Goal: Task Accomplishment & Management: Manage account settings

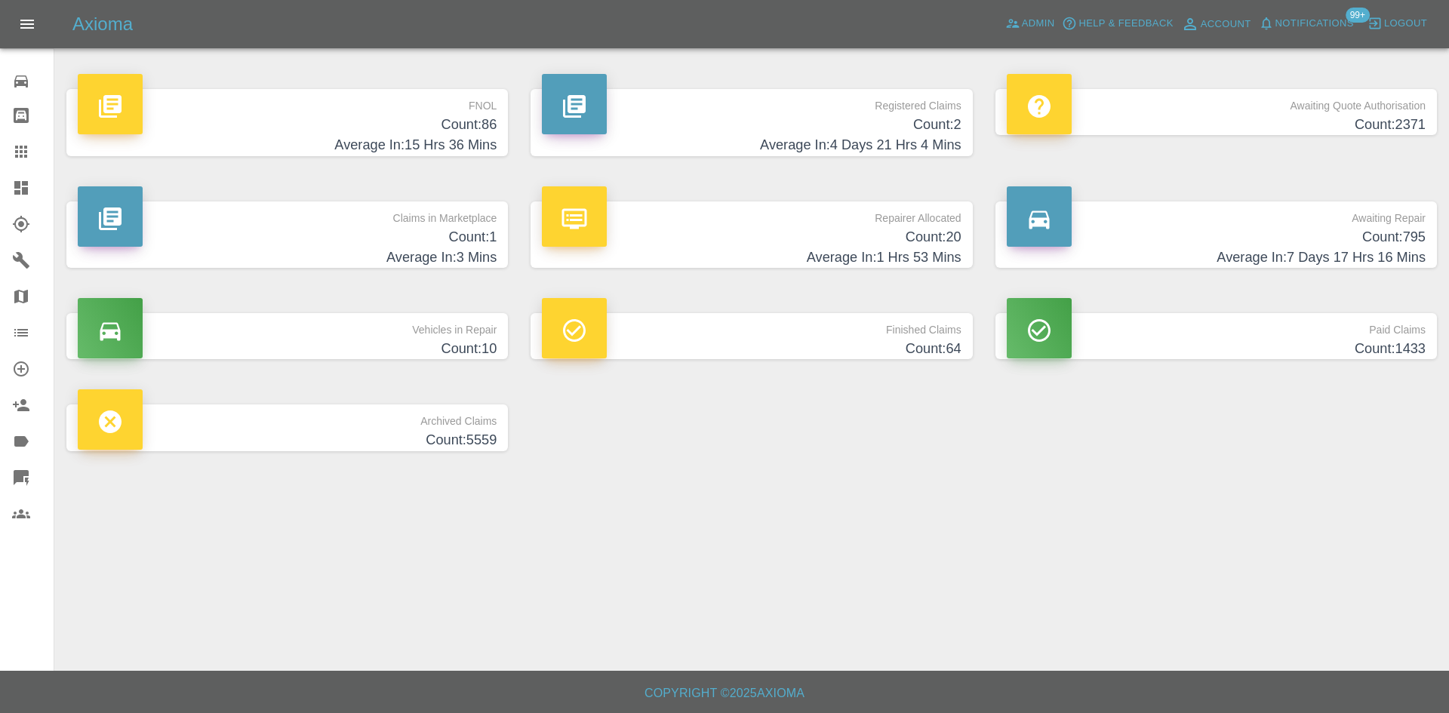
click at [914, 113] on p "Registered Claims" at bounding box center [751, 102] width 419 height 26
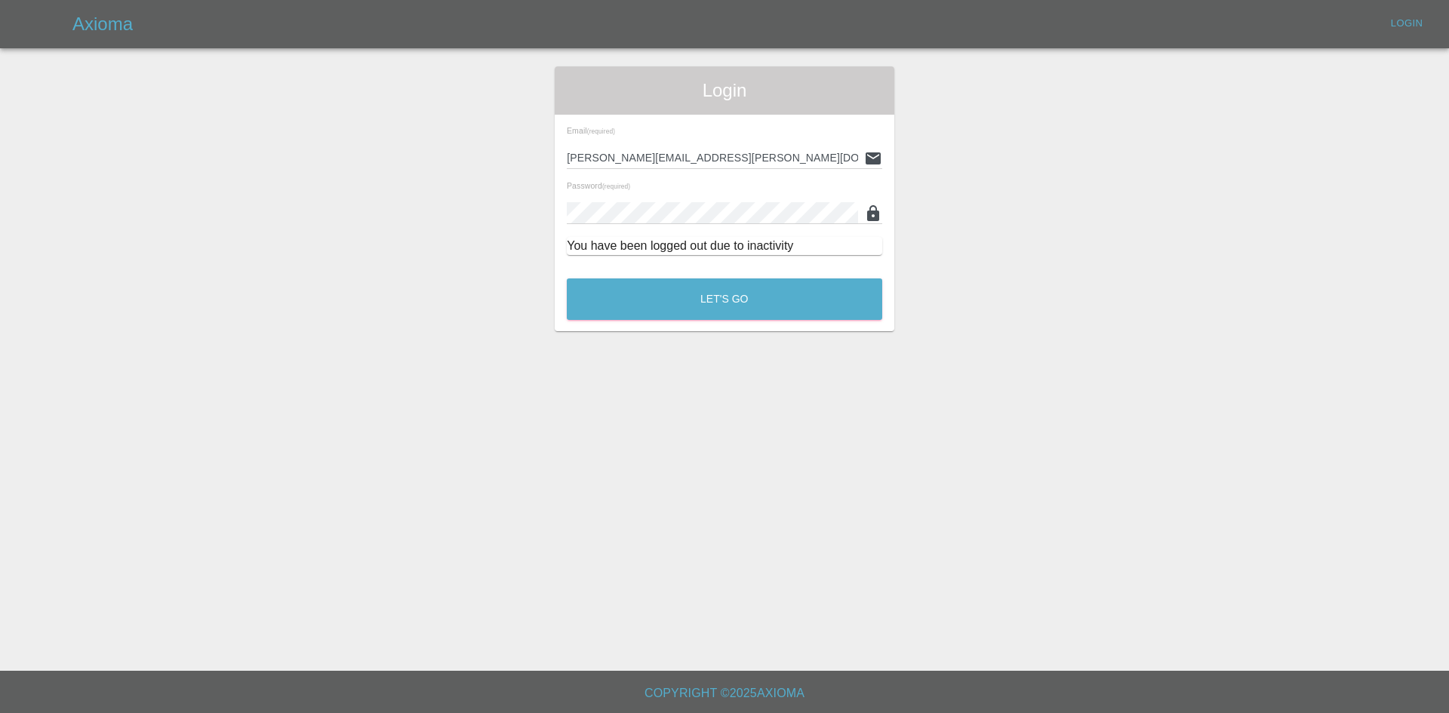
click at [546, 304] on div "Login Email (required) [PERSON_NAME][EMAIL_ADDRESS][PERSON_NAME][DOMAIN_NAME] P…" at bounding box center [724, 198] width 362 height 265
click at [679, 294] on button "Let's Go" at bounding box center [725, 300] width 316 height 42
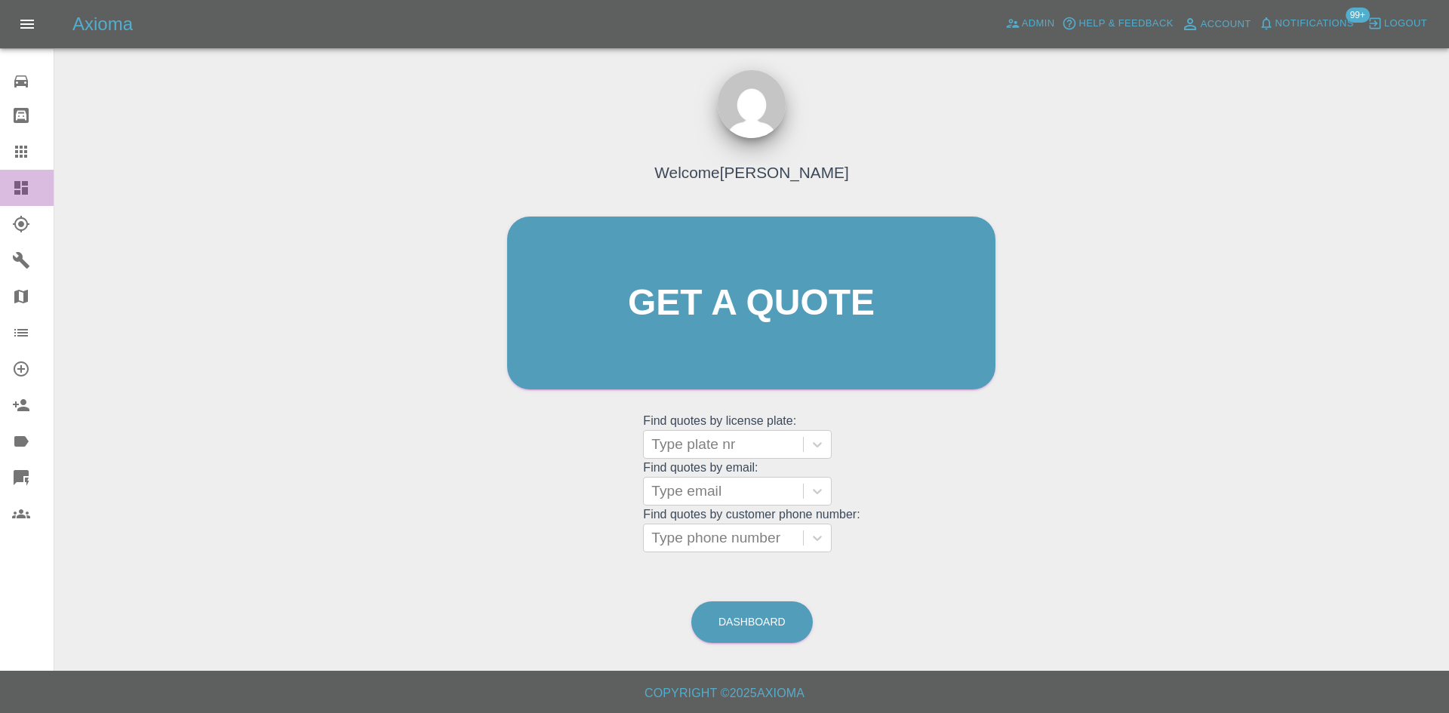
click at [0, 196] on link "Dashboard" at bounding box center [27, 188] width 54 height 36
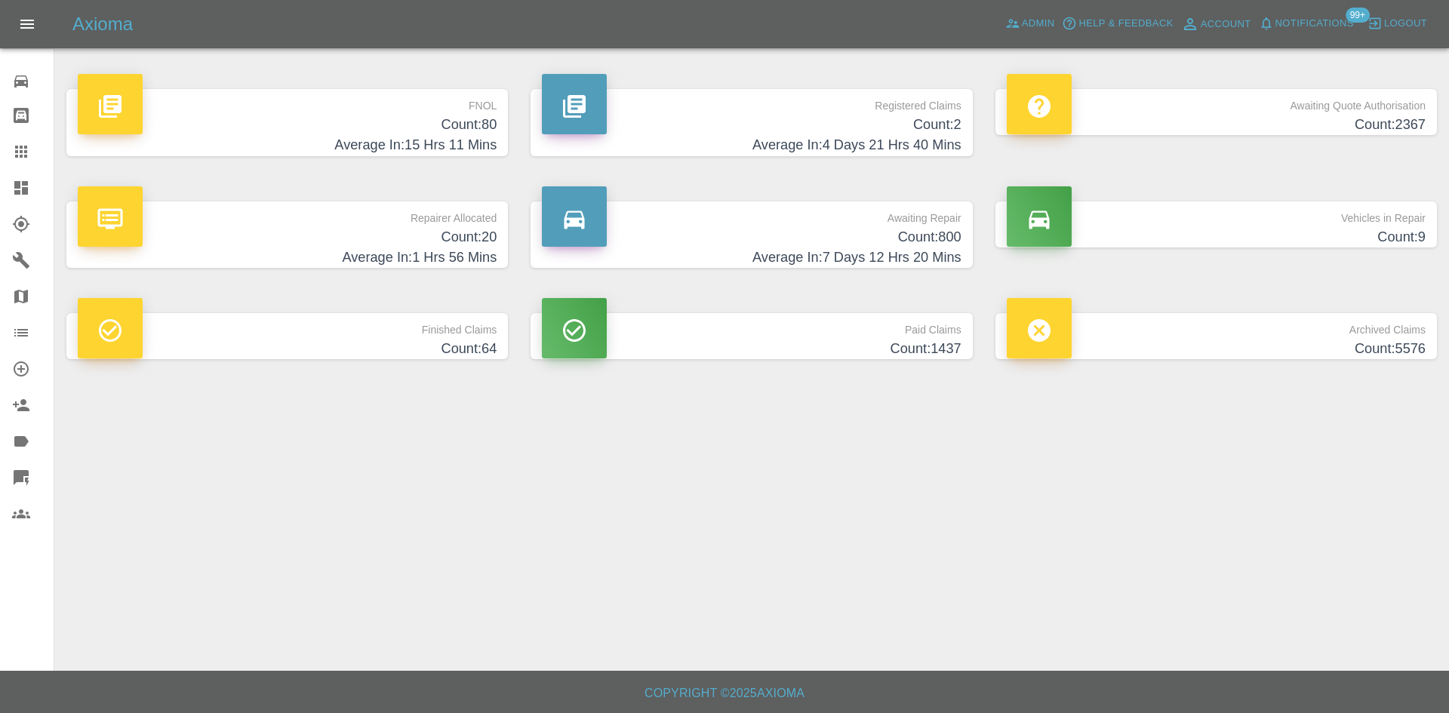
click at [759, 83] on div "Registered Claims Count: 2 Average In: 4 Days 21 Hrs 40 Mins" at bounding box center [751, 122] width 464 height 112
click at [761, 85] on div "Registered Claims Count: 2 Average In: 4 Days 21 Hrs 40 Mins" at bounding box center [751, 122] width 464 height 112
click at [759, 98] on p "Registered Claims" at bounding box center [751, 102] width 419 height 26
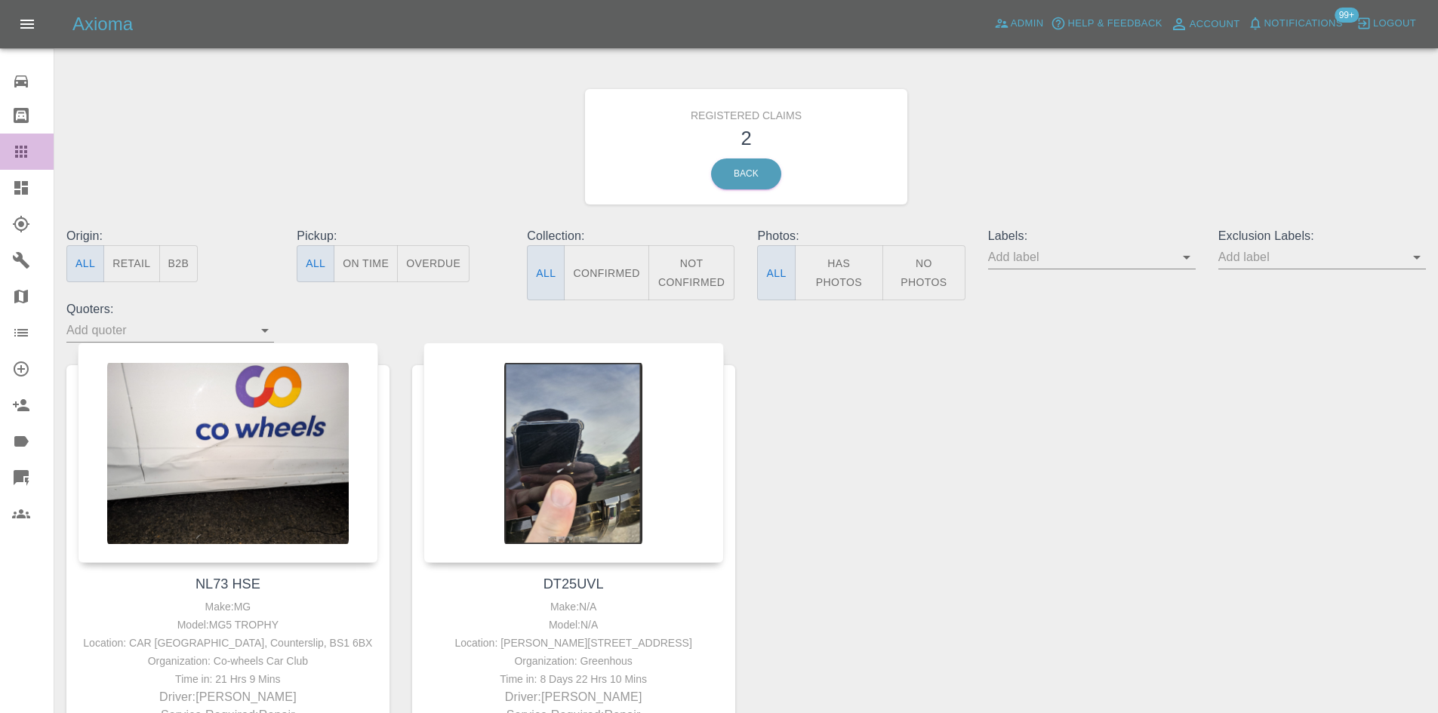
click at [32, 165] on link "Claims" at bounding box center [27, 152] width 54 height 36
click at [29, 174] on link "Dashboard" at bounding box center [27, 188] width 54 height 36
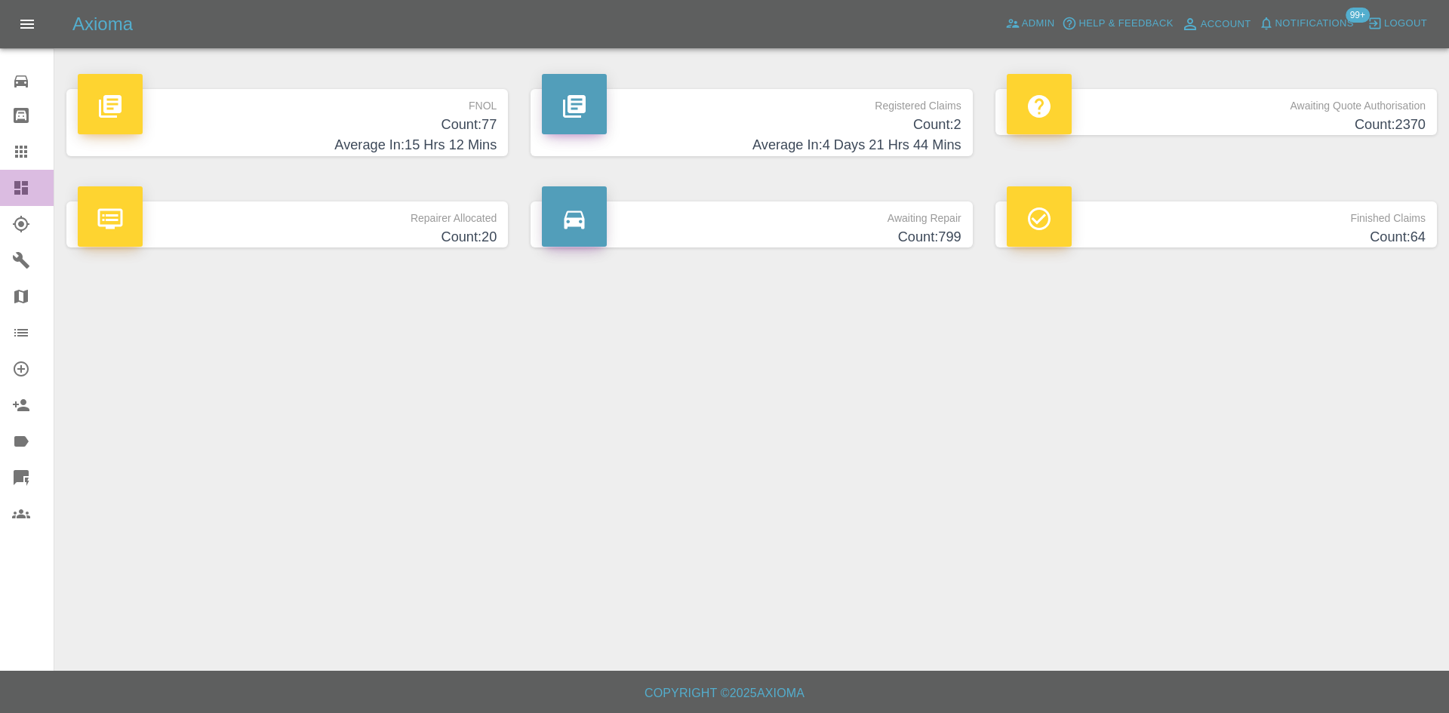
click at [30, 186] on div at bounding box center [33, 188] width 42 height 18
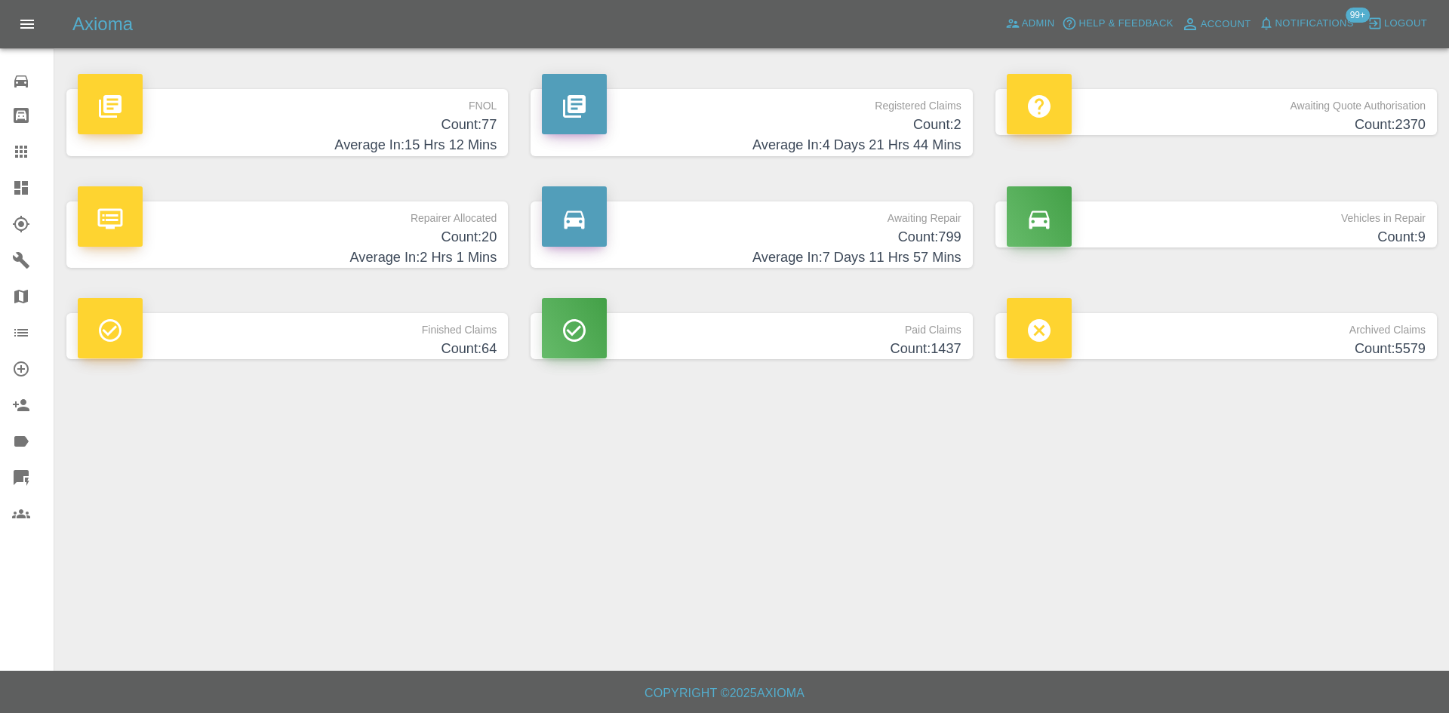
click at [1011, 36] on div "Axioma Admin Help & Feedback Account Notifications 99+ Logout" at bounding box center [724, 24] width 1449 height 48
click at [1031, 17] on span "Admin" at bounding box center [1038, 23] width 33 height 17
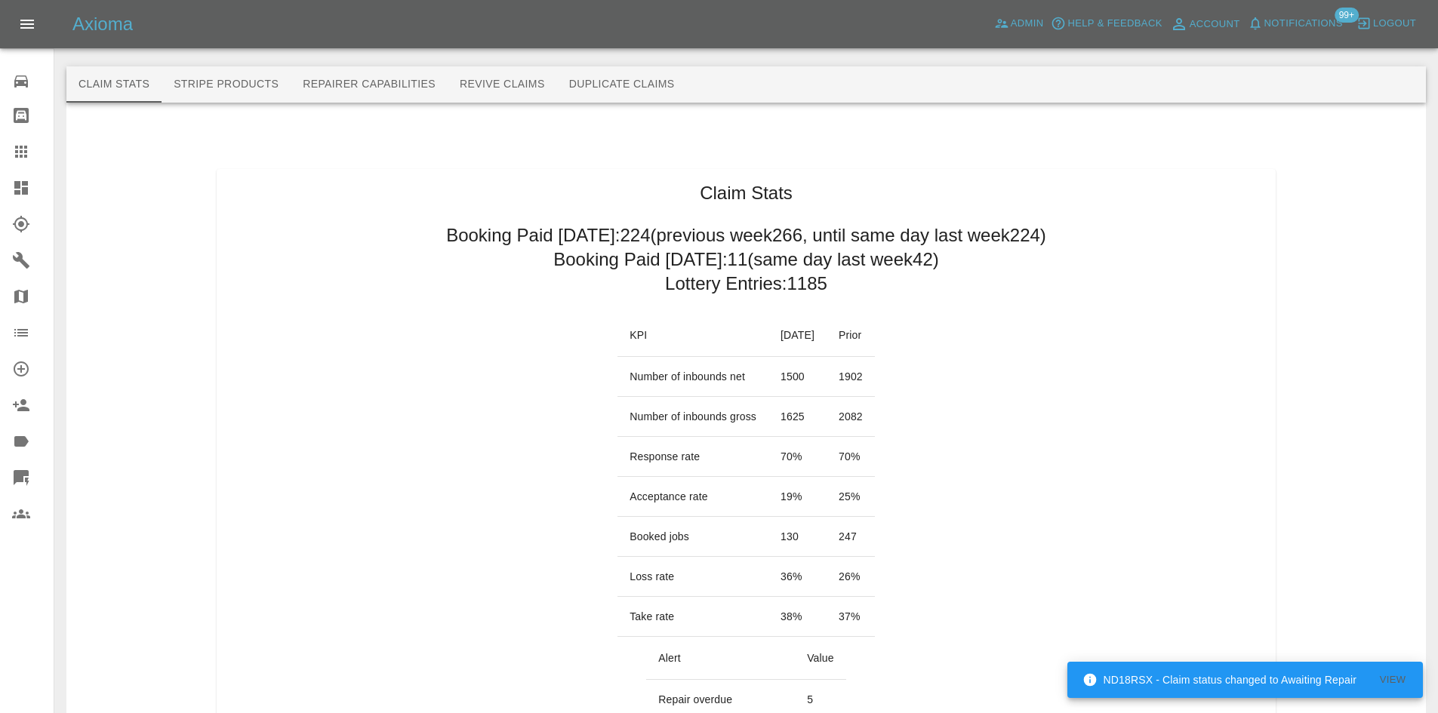
click at [19, 202] on link "Dashboard" at bounding box center [27, 188] width 54 height 36
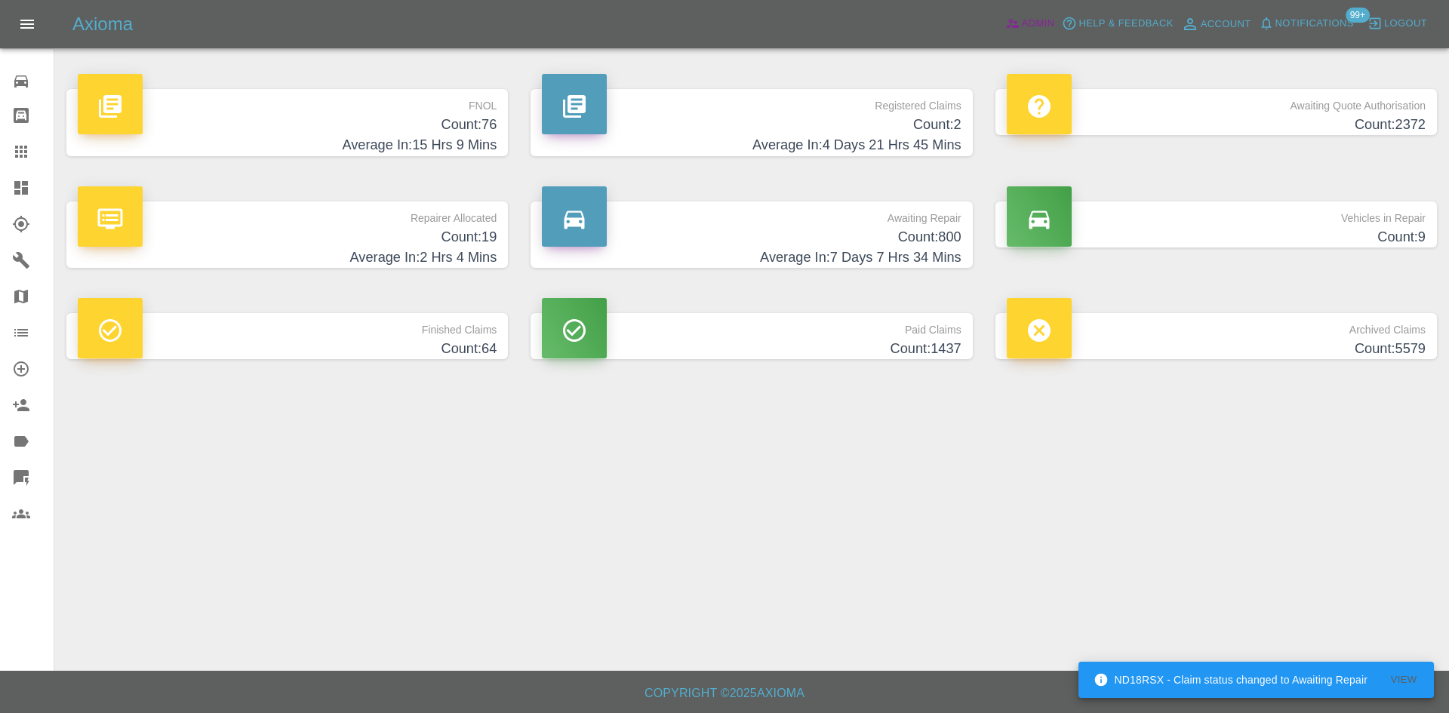
click at [1019, 29] on icon at bounding box center [1012, 23] width 15 height 15
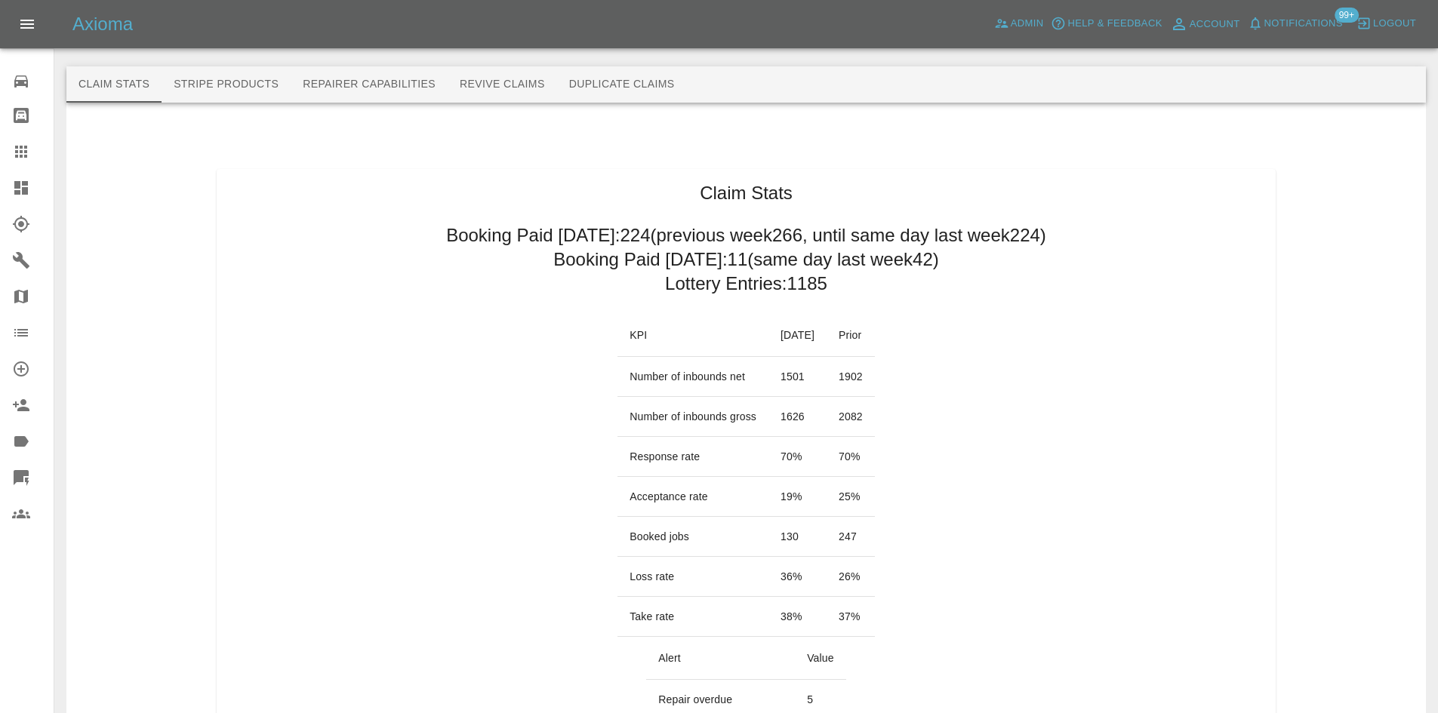
click at [0, 202] on link "Dashboard" at bounding box center [27, 188] width 54 height 36
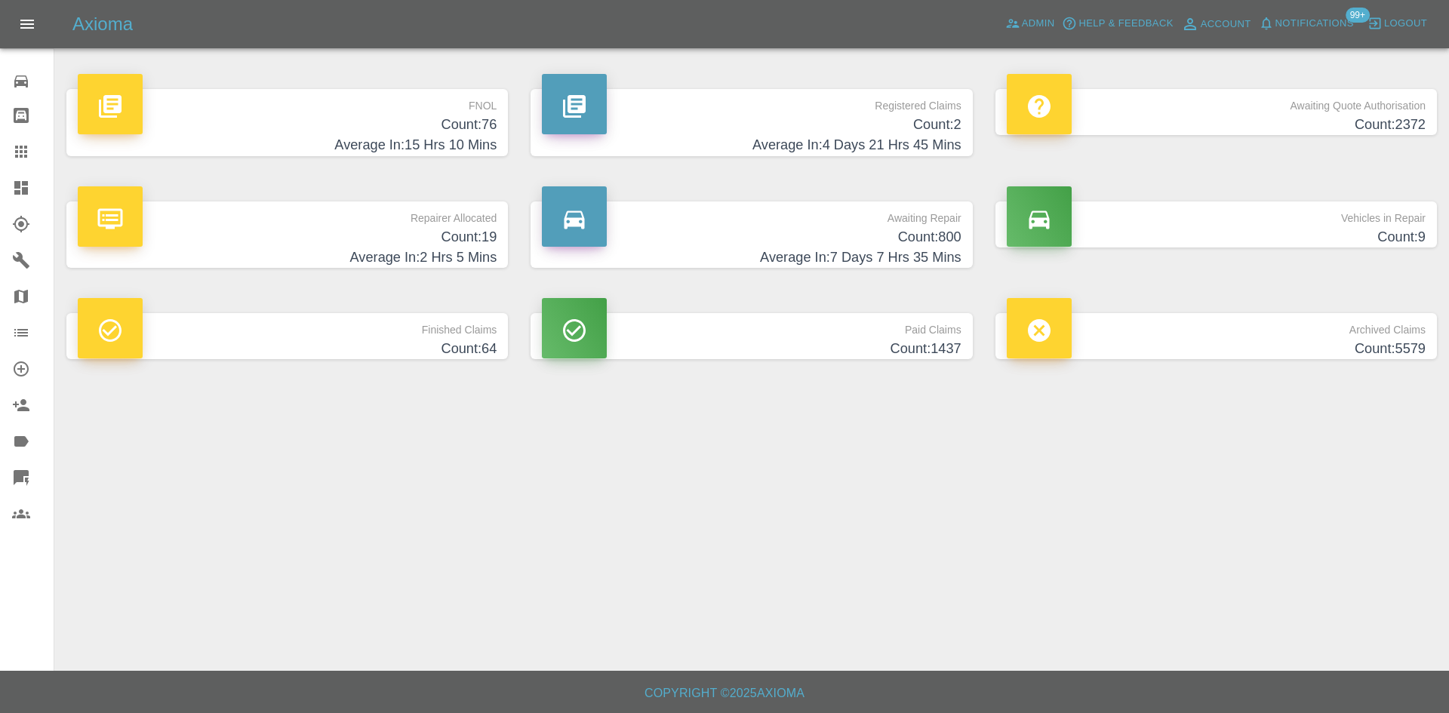
click at [340, 208] on p "Repairer Allocated" at bounding box center [287, 215] width 419 height 26
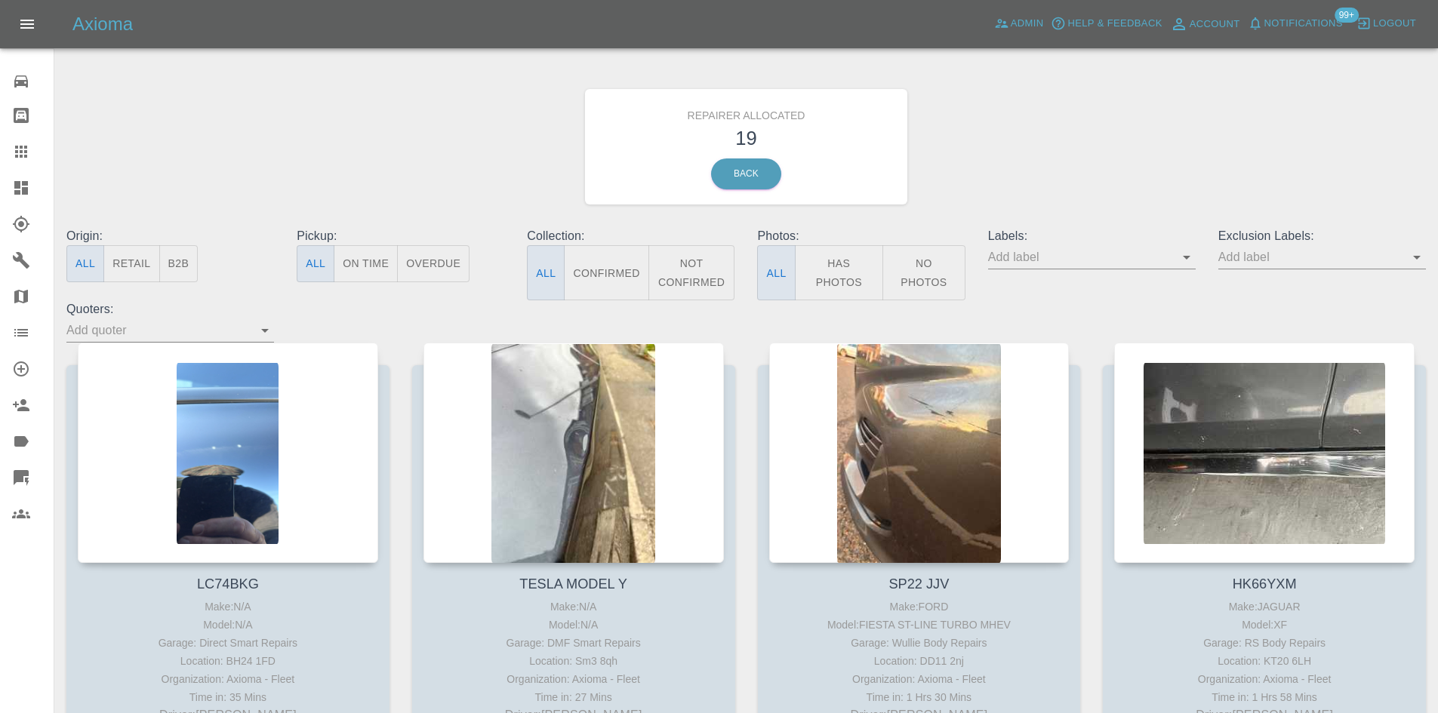
click at [155, 267] on button "Retail" at bounding box center [131, 263] width 56 height 37
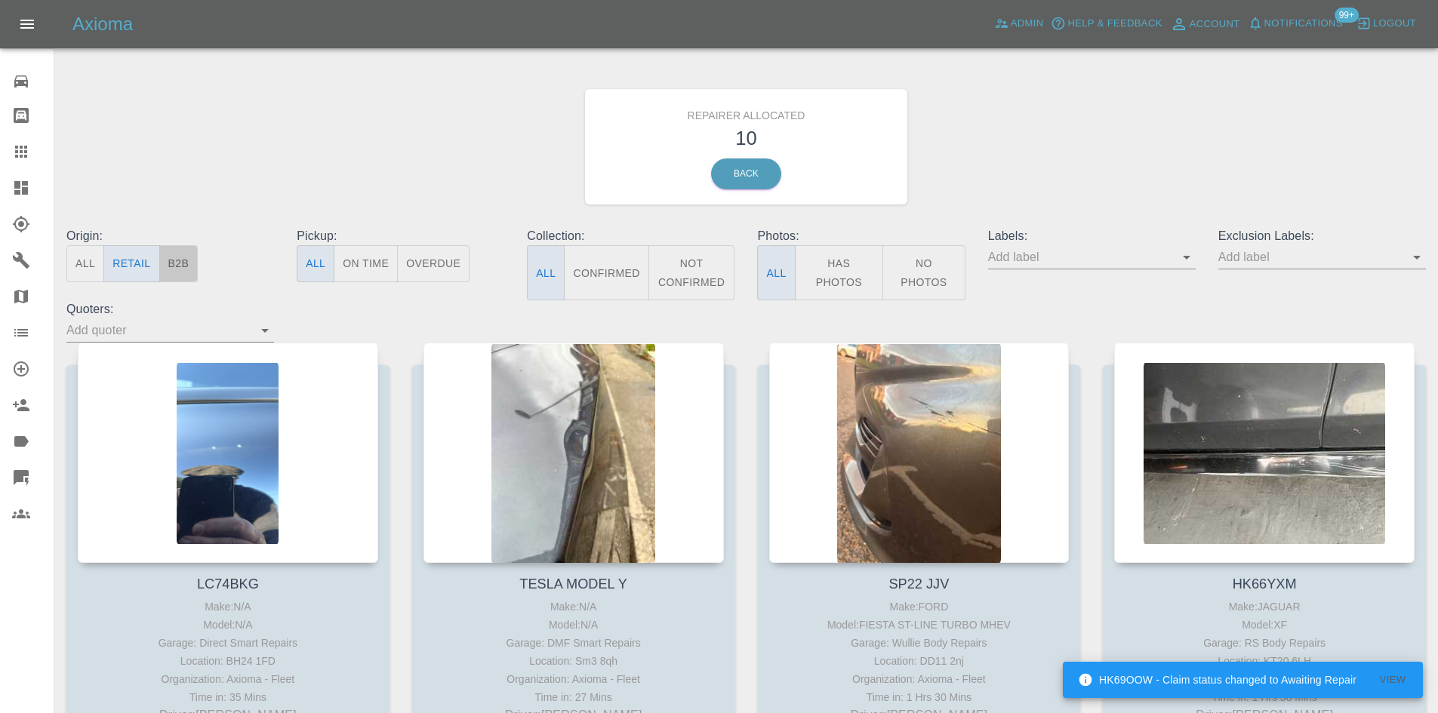
click at [184, 255] on button "B2B" at bounding box center [178, 263] width 39 height 37
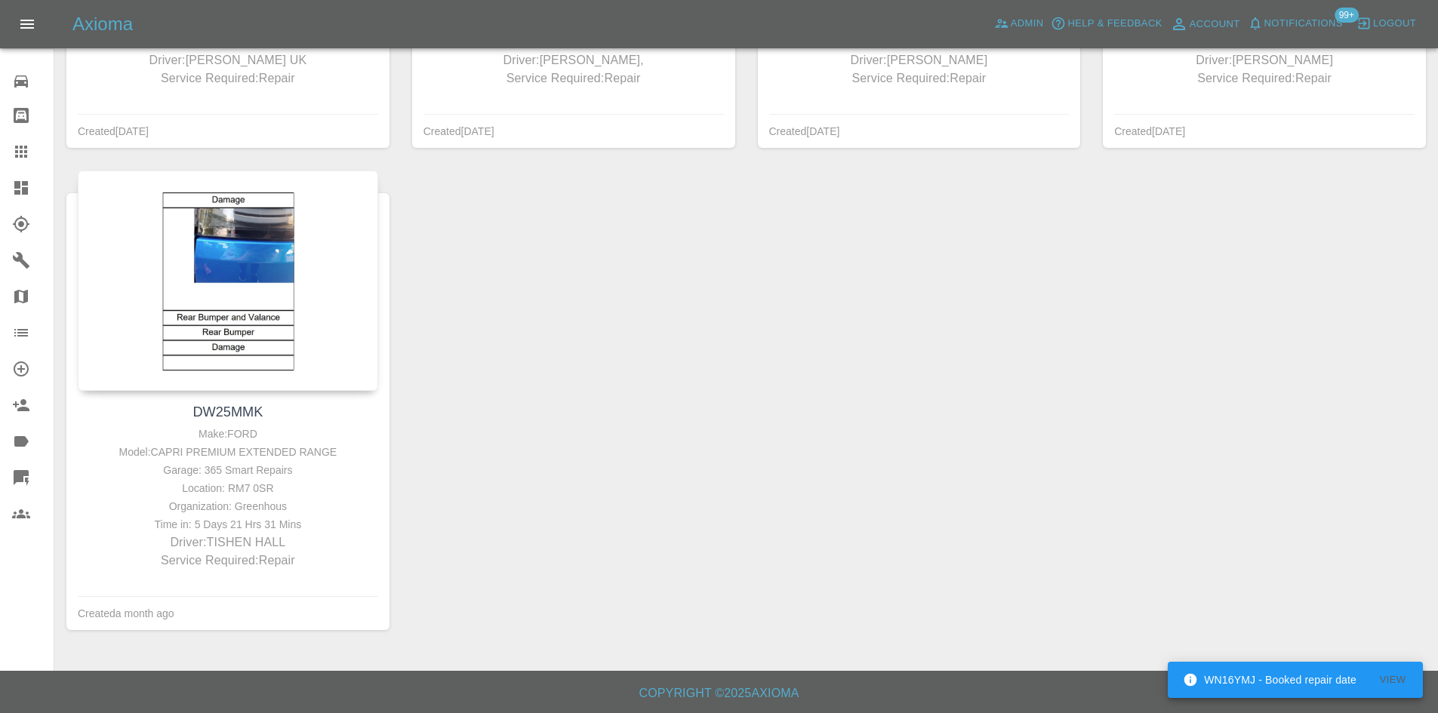
scroll to position [1174, 0]
click at [0, 196] on link "Dashboard" at bounding box center [27, 188] width 54 height 36
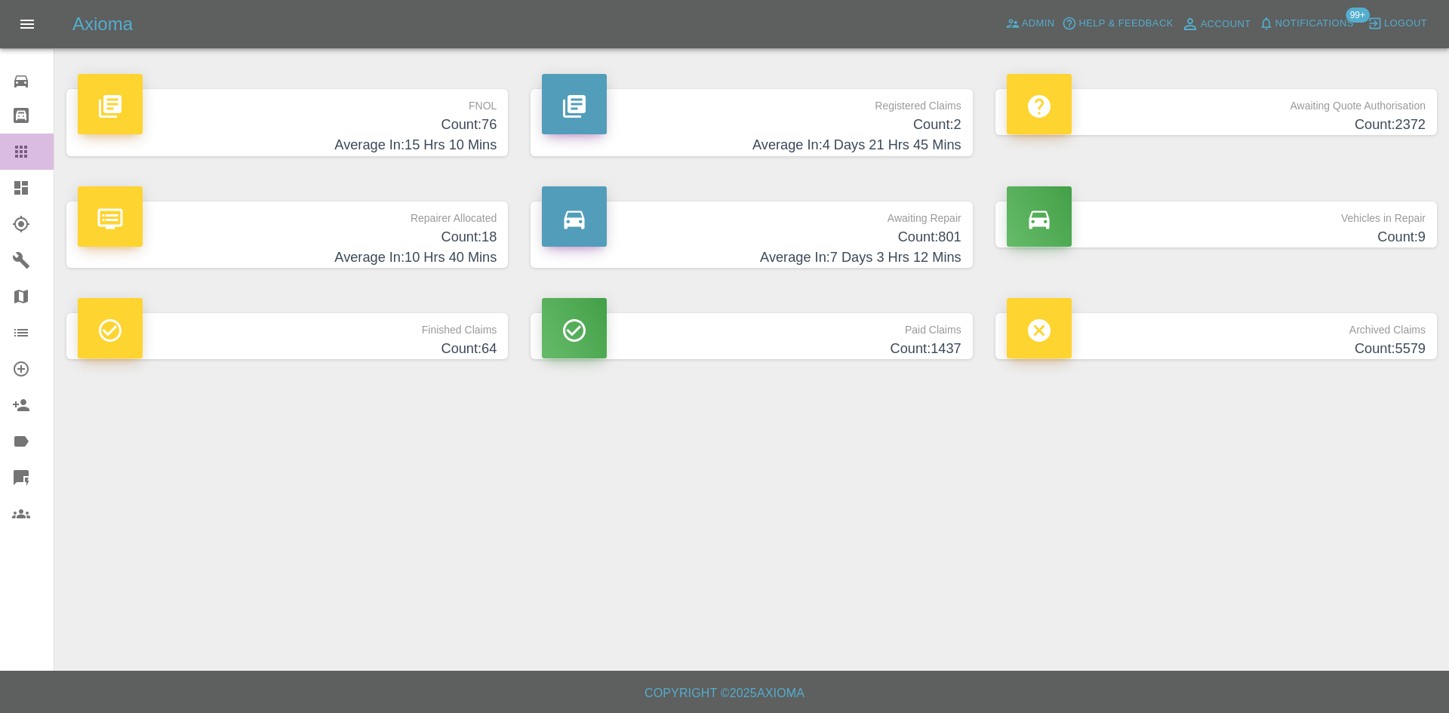
click at [0, 162] on link "Claims" at bounding box center [27, 152] width 54 height 36
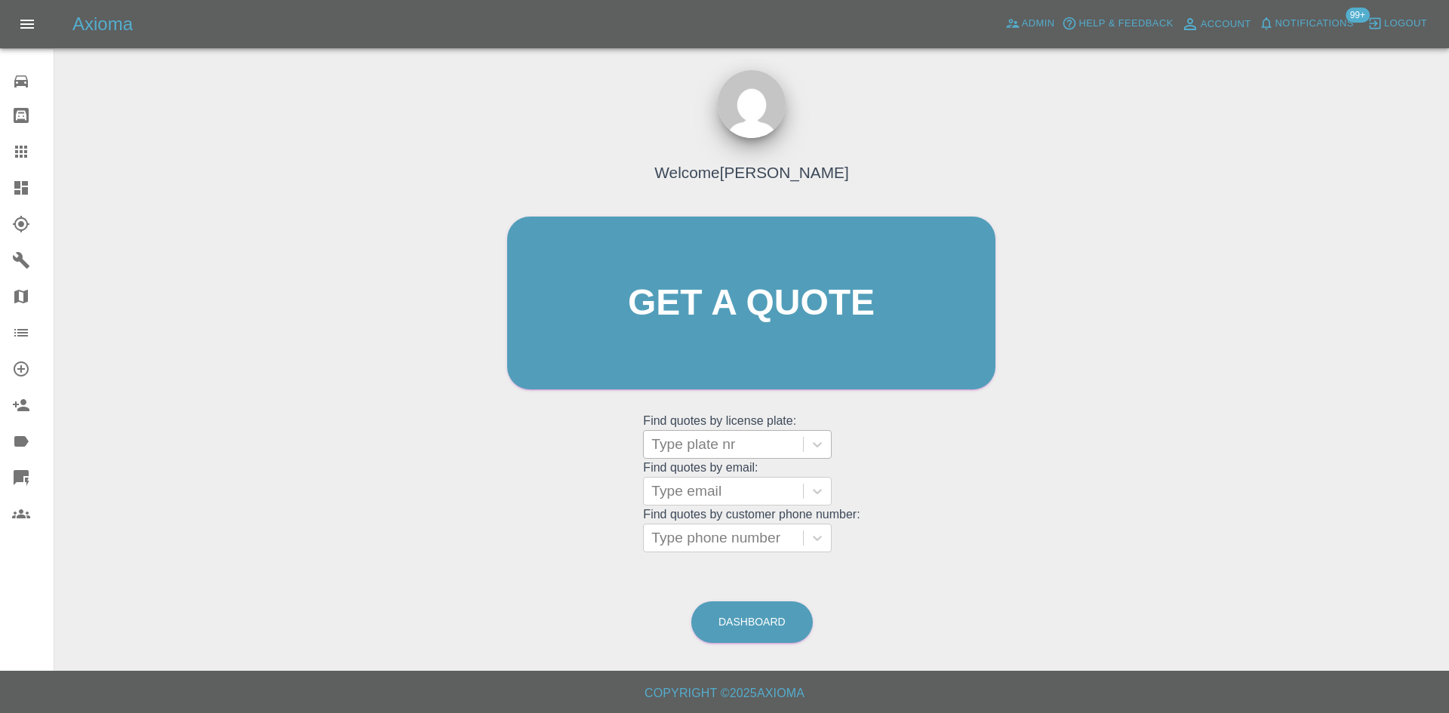
click at [731, 442] on div at bounding box center [723, 444] width 144 height 21
paste input "GY73WBJ"
type input "GY73WBJ"
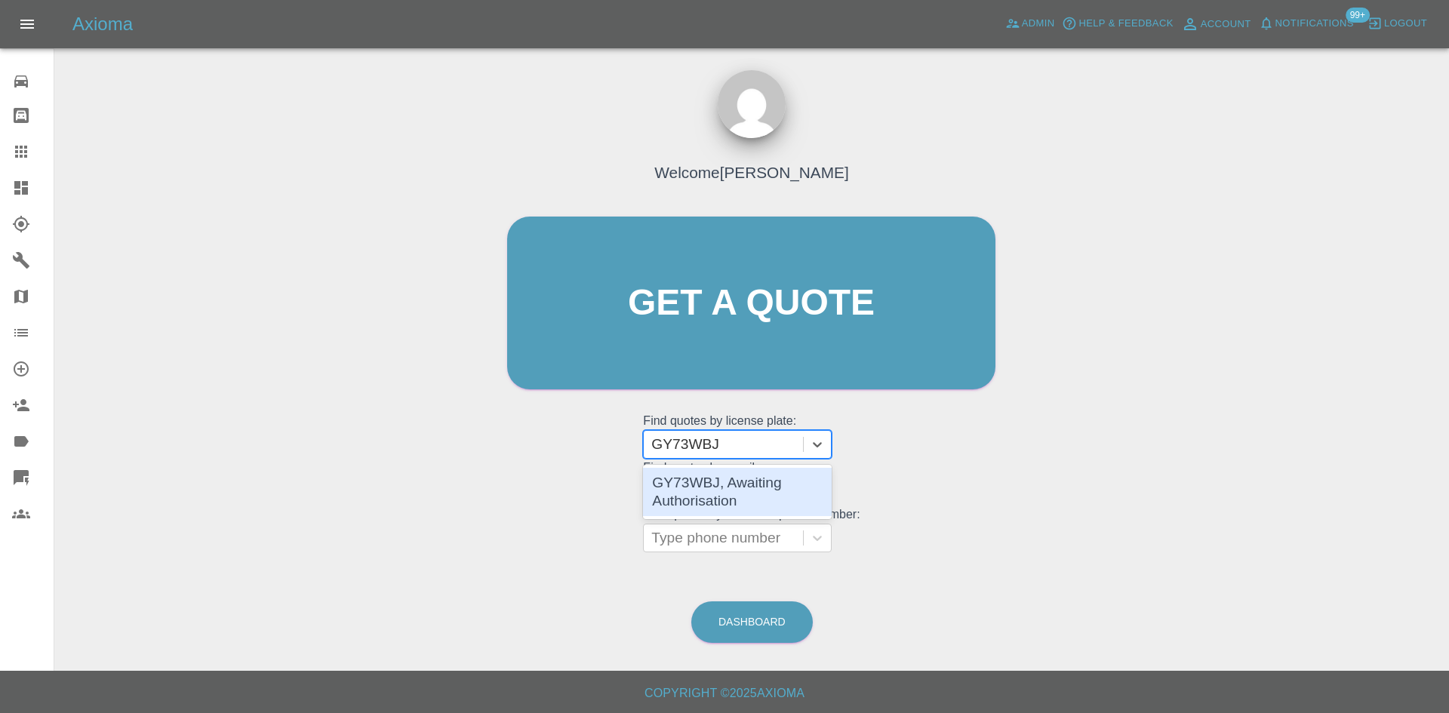
click at [699, 488] on div "GY73WBJ, Awaiting Authorisation" at bounding box center [737, 492] width 189 height 48
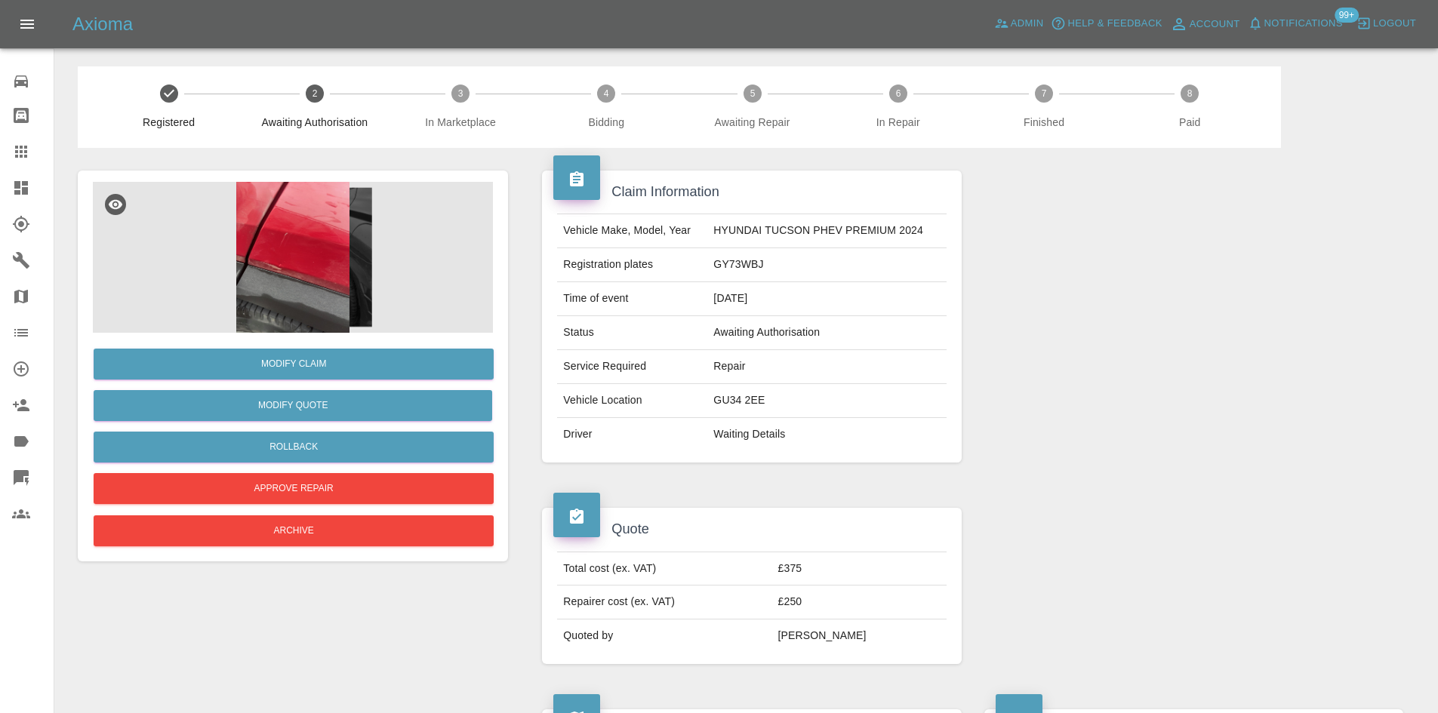
click at [243, 272] on img at bounding box center [293, 257] width 400 height 151
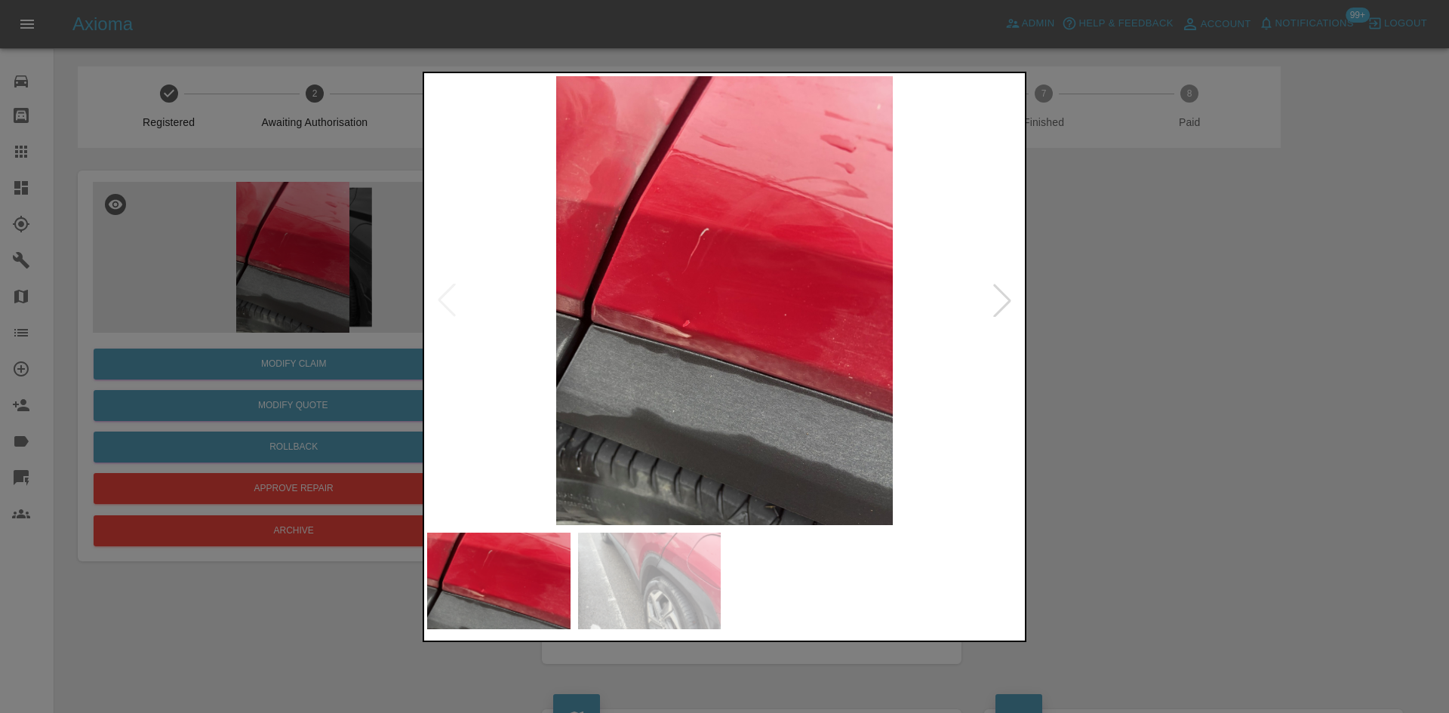
click at [645, 304] on img at bounding box center [724, 300] width 595 height 449
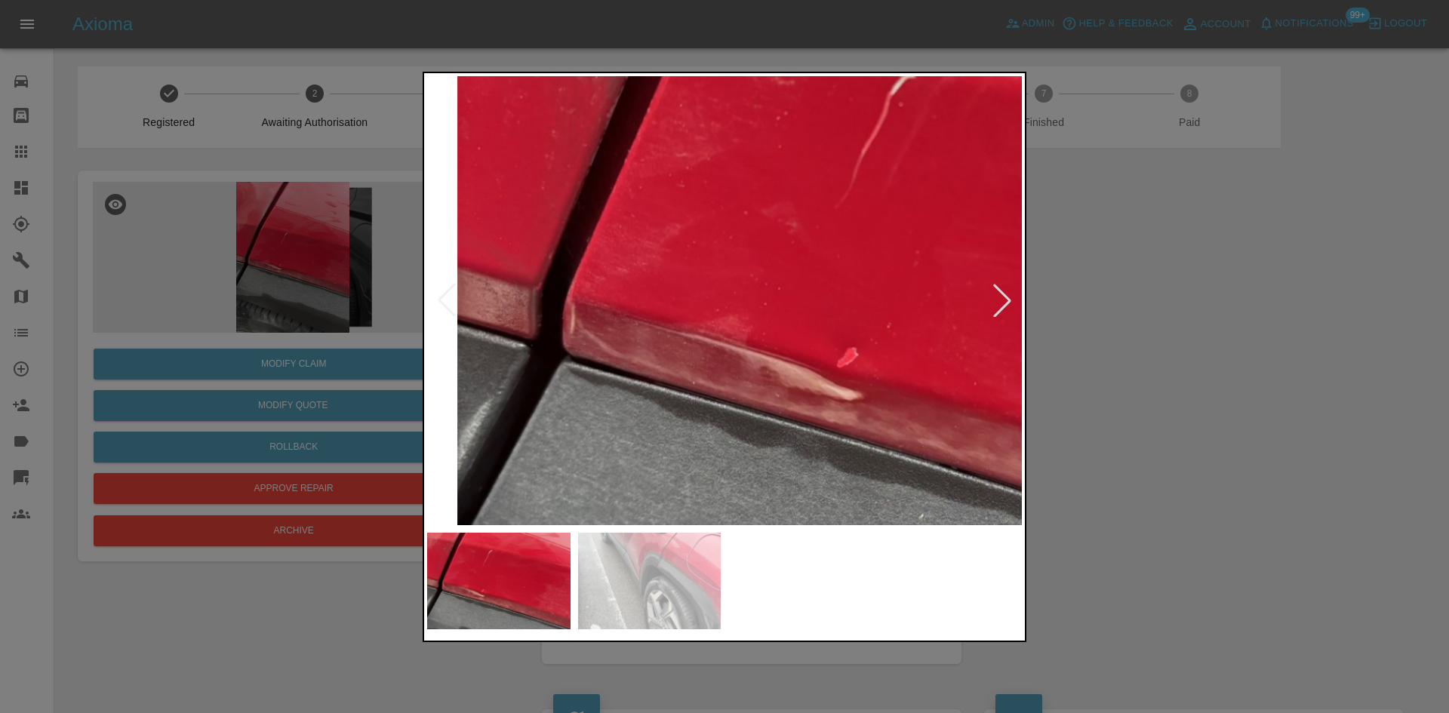
click at [645, 300] on img at bounding box center [962, 289] width 1784 height 1348
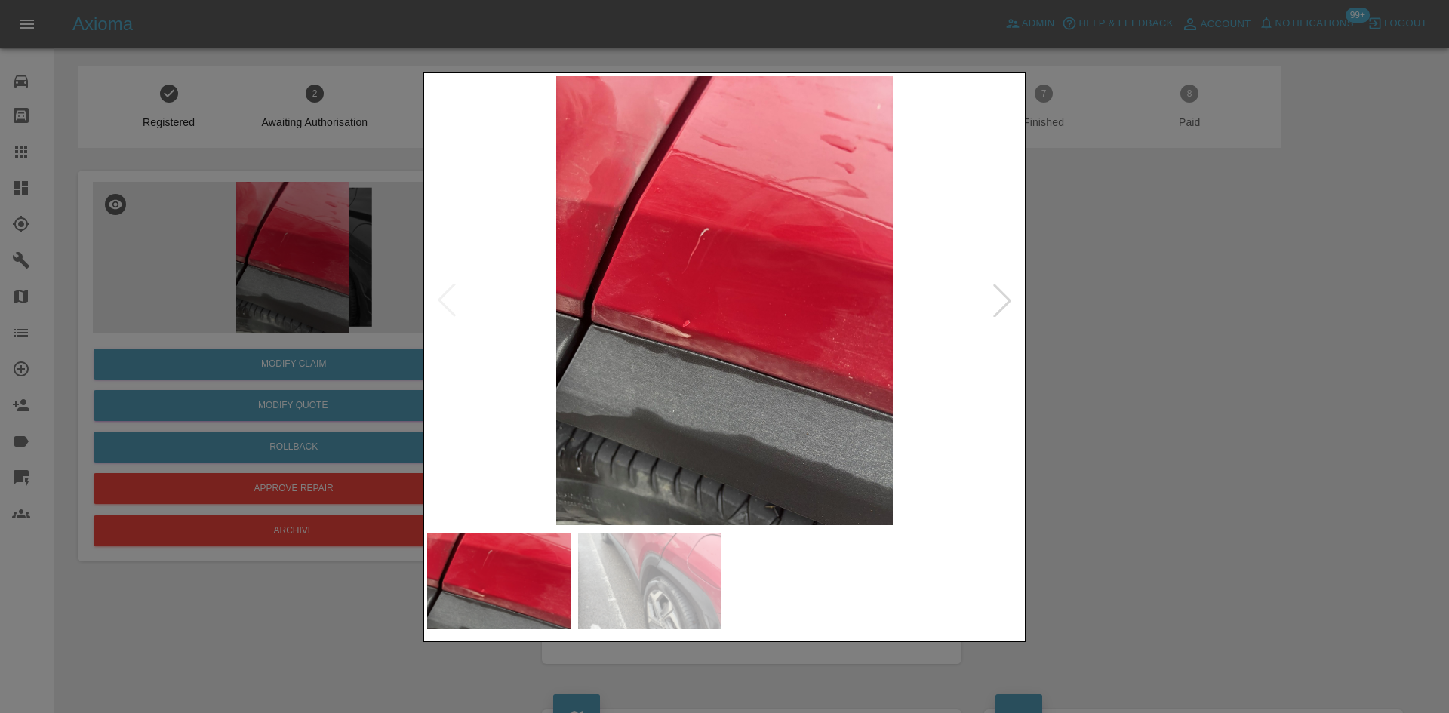
drag, startPoint x: 1212, startPoint y: 406, endPoint x: 1190, endPoint y: 398, distance: 24.1
click at [1204, 405] on div at bounding box center [724, 356] width 1449 height 713
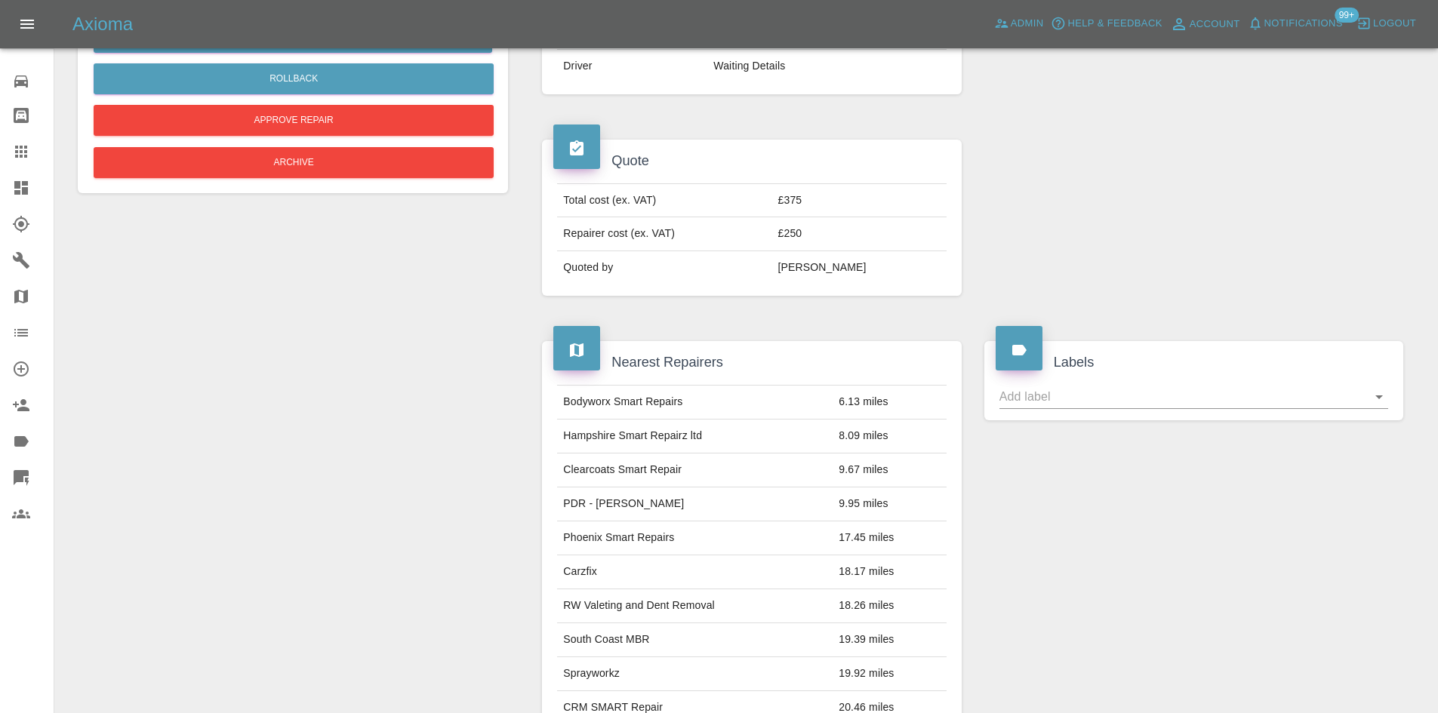
scroll to position [103, 0]
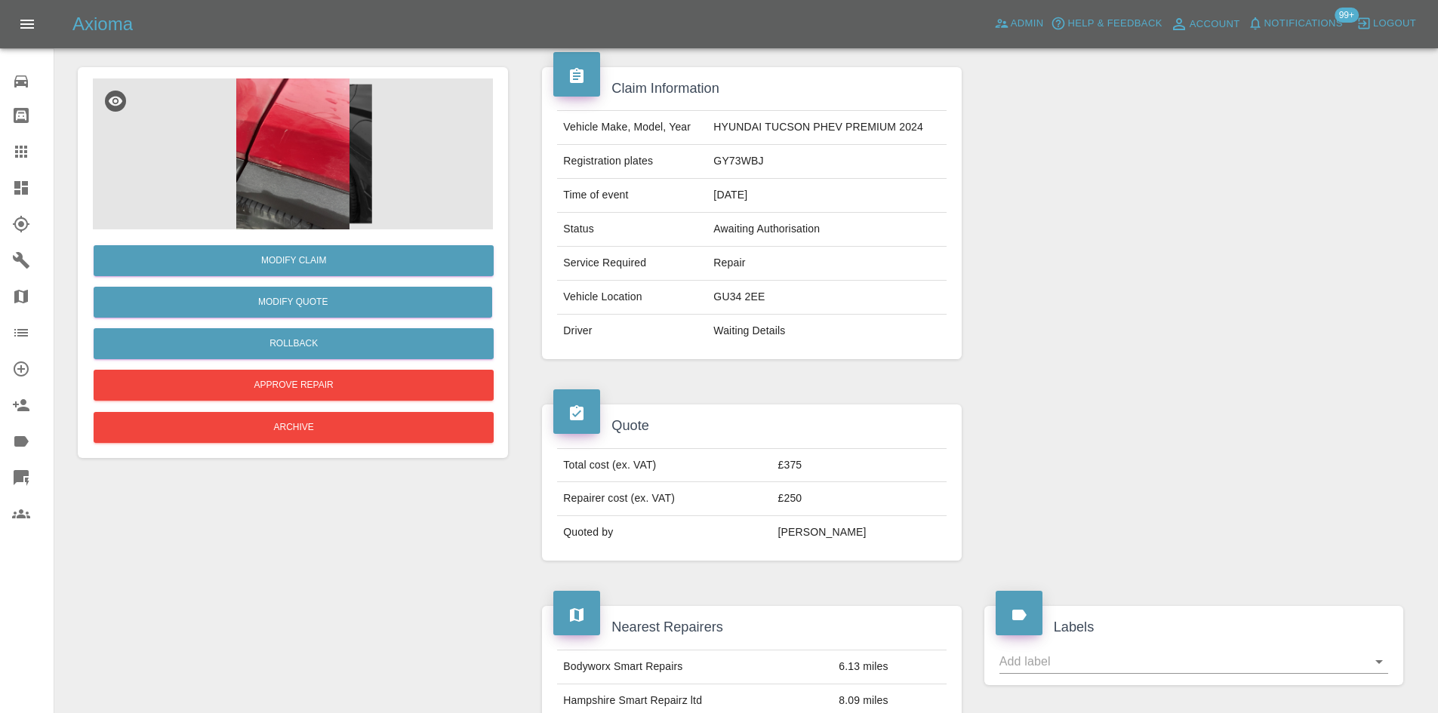
click at [264, 158] on img at bounding box center [293, 154] width 400 height 151
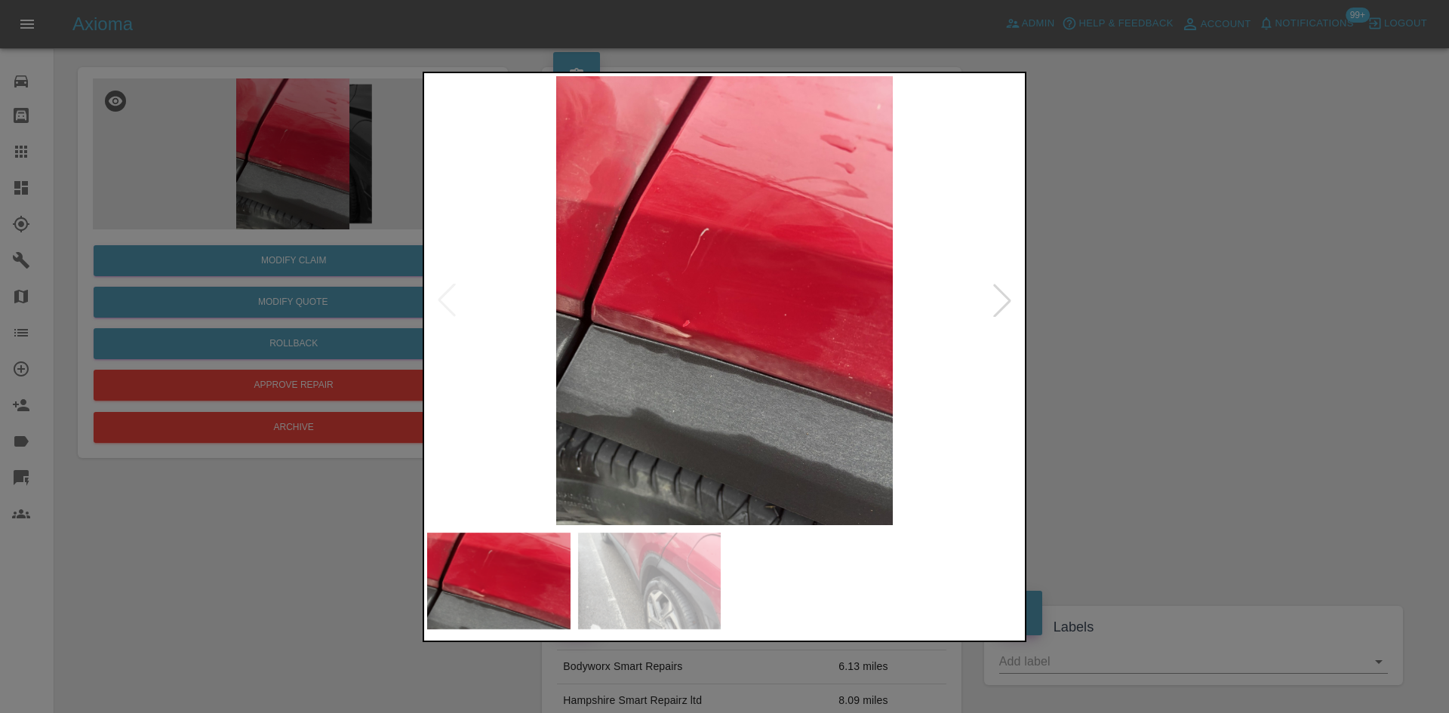
click at [992, 306] on div at bounding box center [1002, 300] width 33 height 33
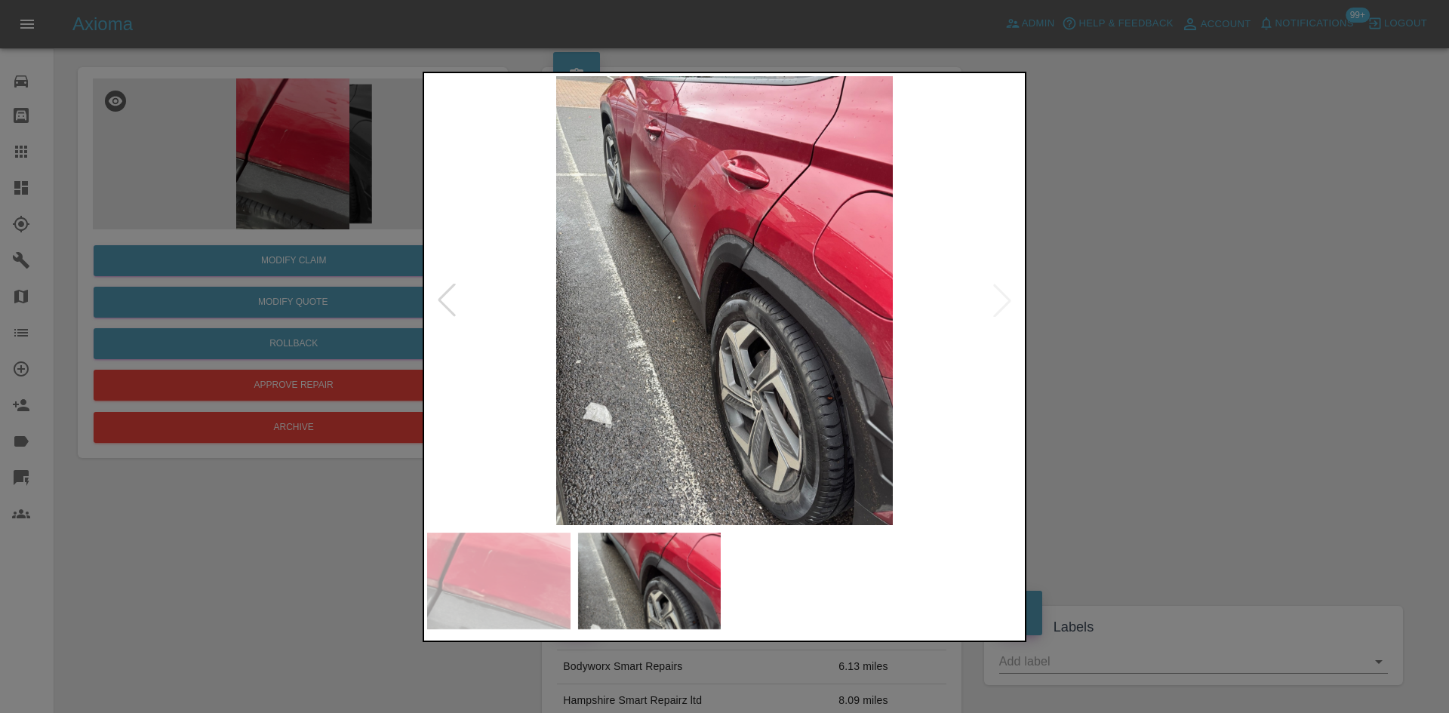
click at [783, 282] on img at bounding box center [724, 300] width 595 height 449
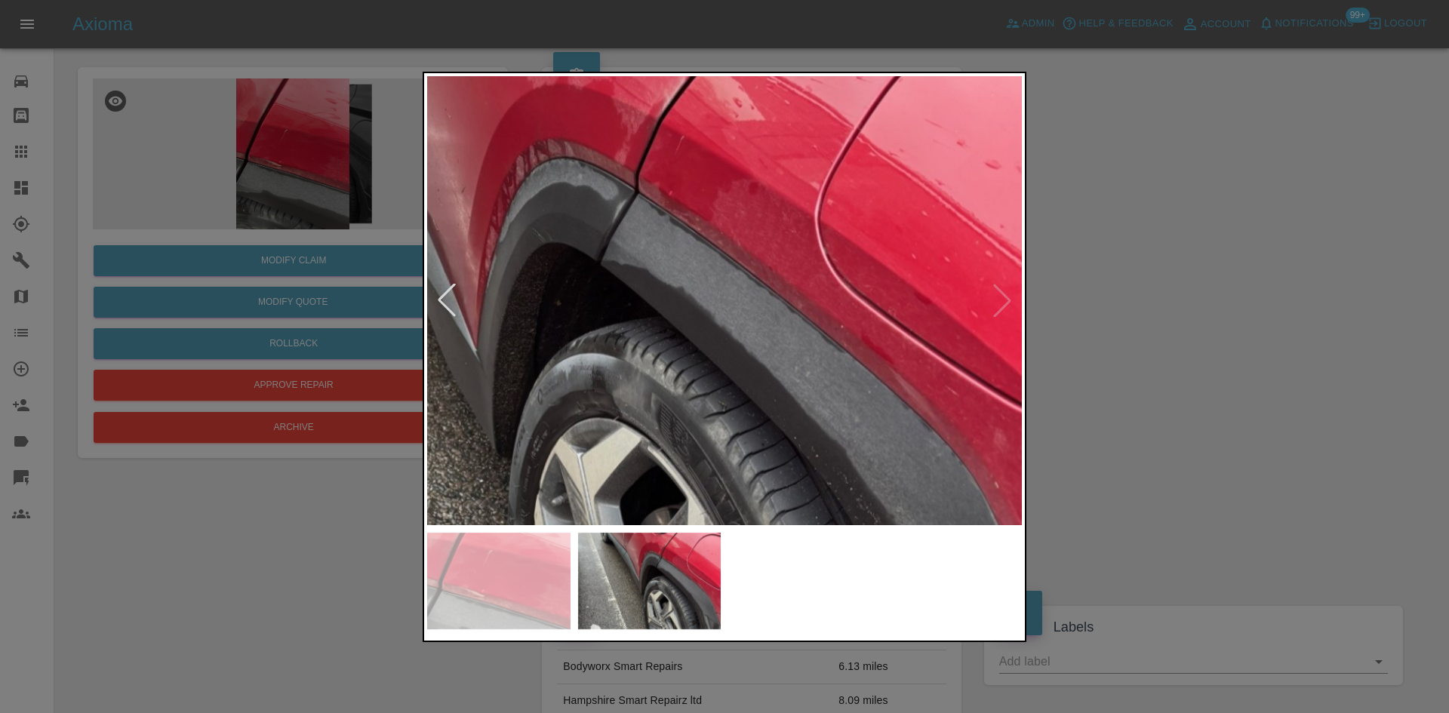
click at [1015, 306] on img at bounding box center [550, 357] width 1784 height 1348
click at [1005, 304] on img at bounding box center [549, 357] width 1784 height 1348
click at [442, 299] on div at bounding box center [446, 300] width 33 height 33
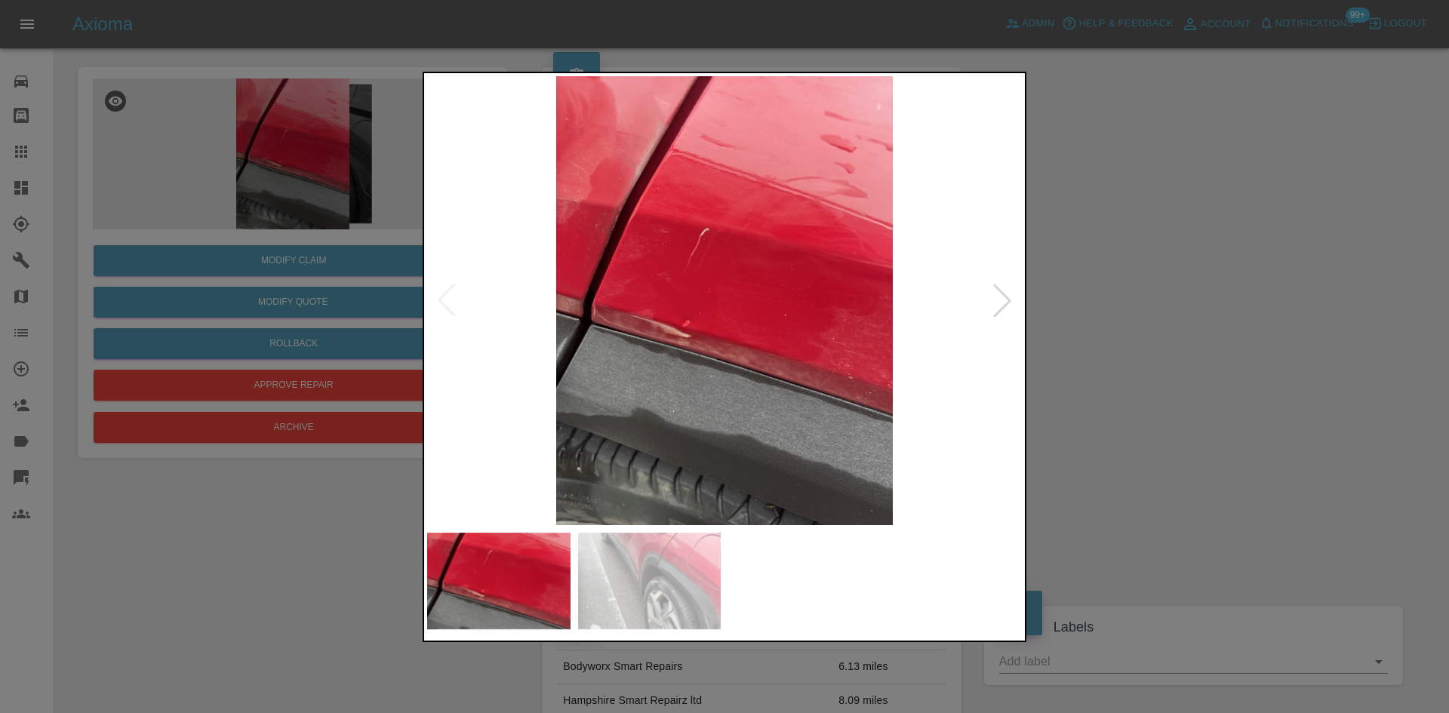
click at [666, 248] on img at bounding box center [724, 300] width 595 height 449
click at [665, 248] on img at bounding box center [724, 300] width 595 height 449
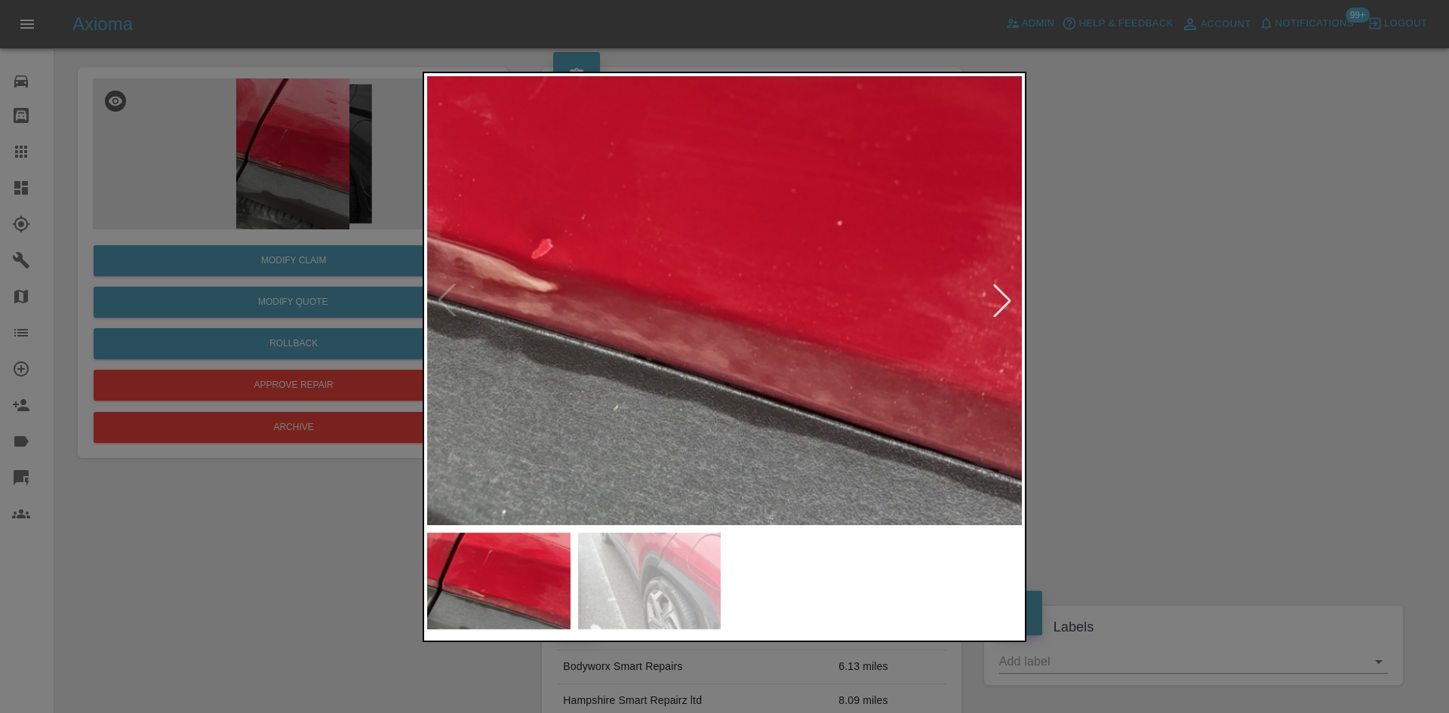
click at [1148, 236] on div at bounding box center [724, 356] width 1449 height 713
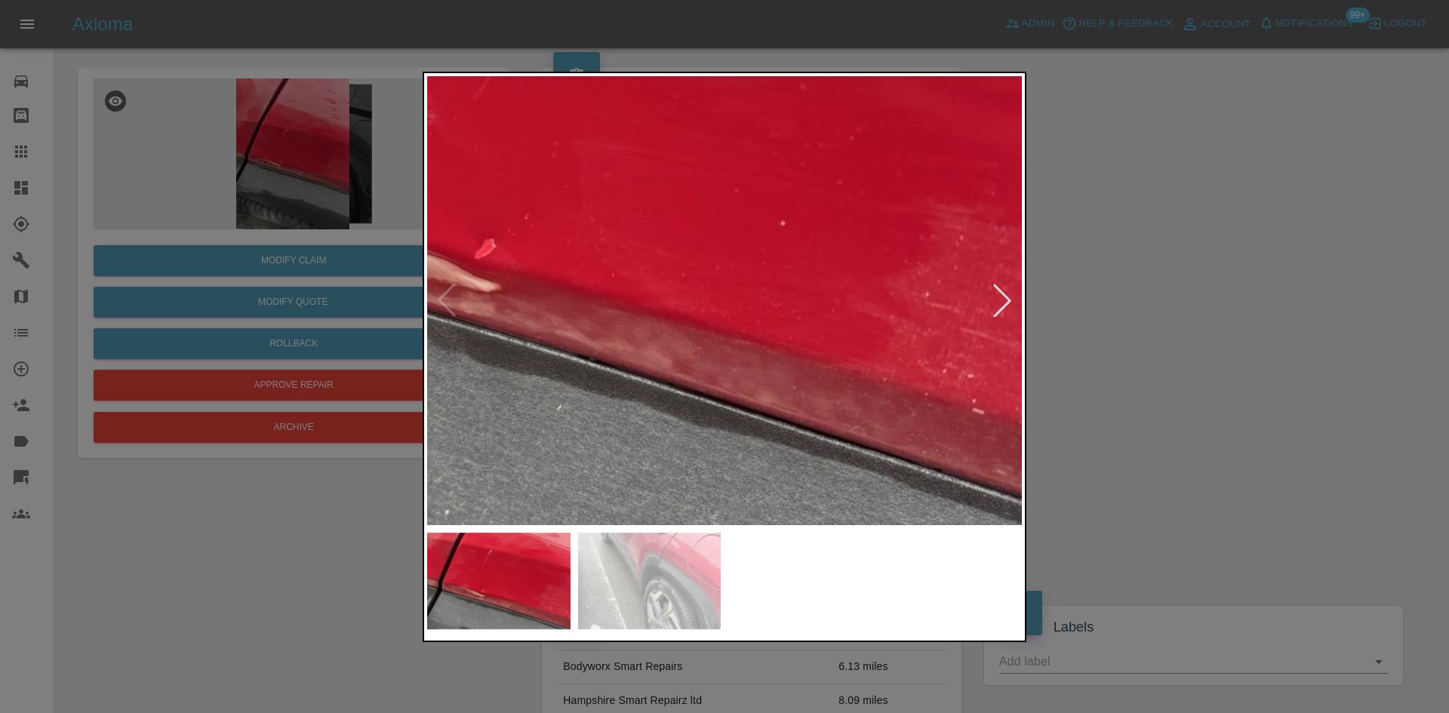
click at [1237, 248] on div at bounding box center [724, 356] width 1449 height 713
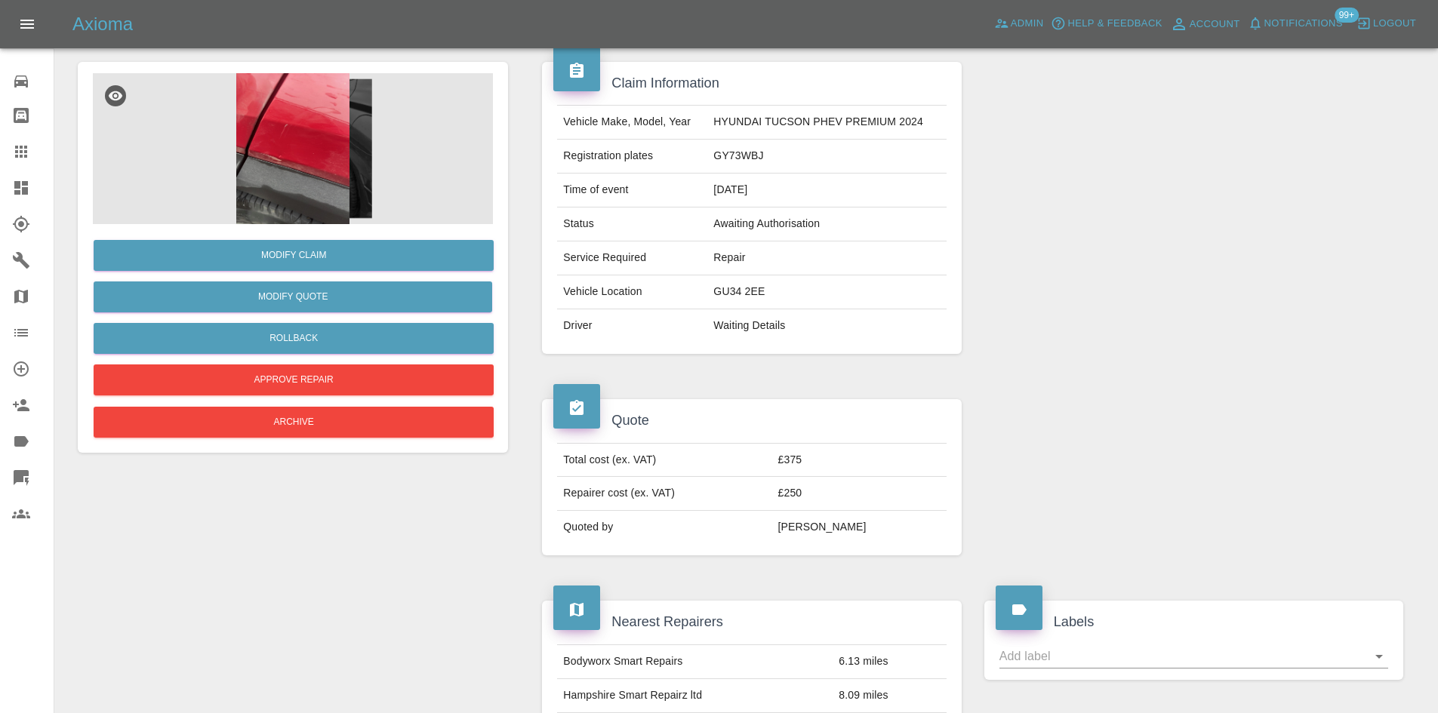
scroll to position [0, 0]
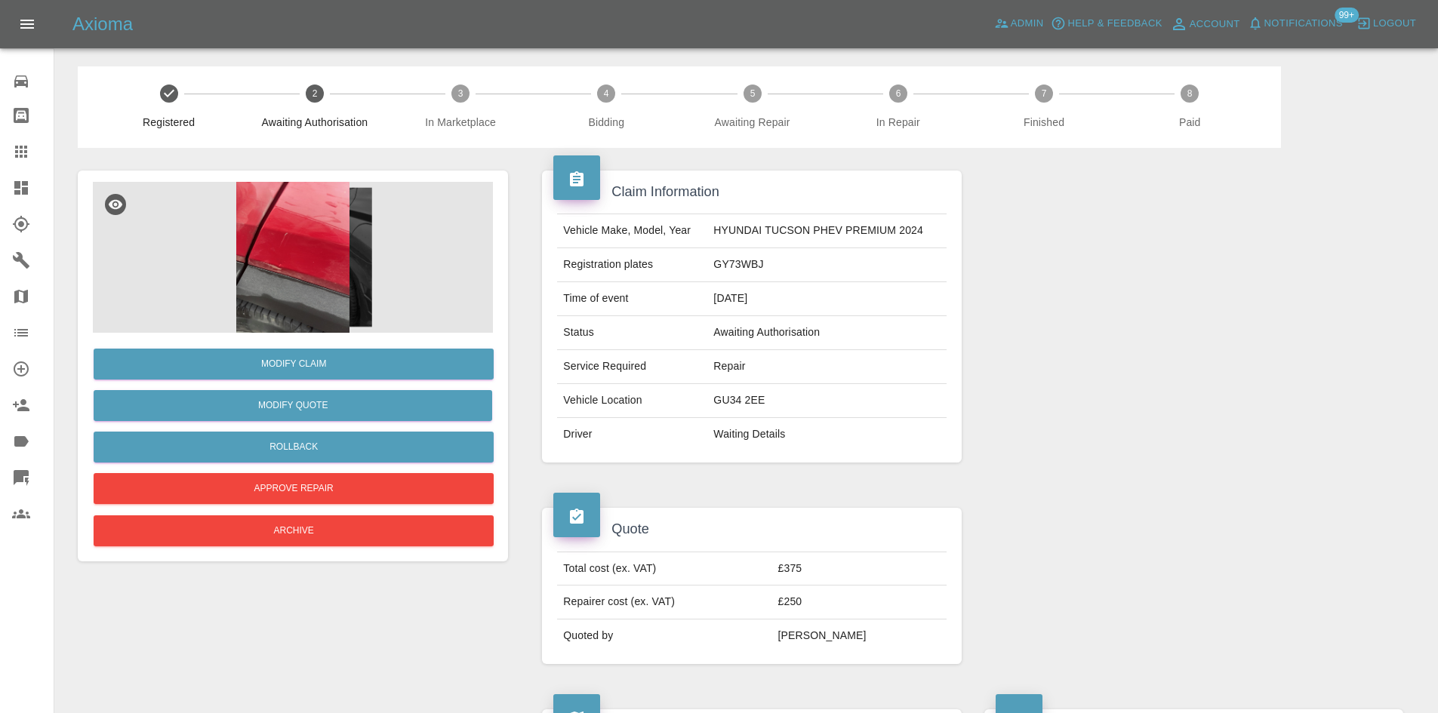
click at [305, 274] on img at bounding box center [293, 257] width 400 height 151
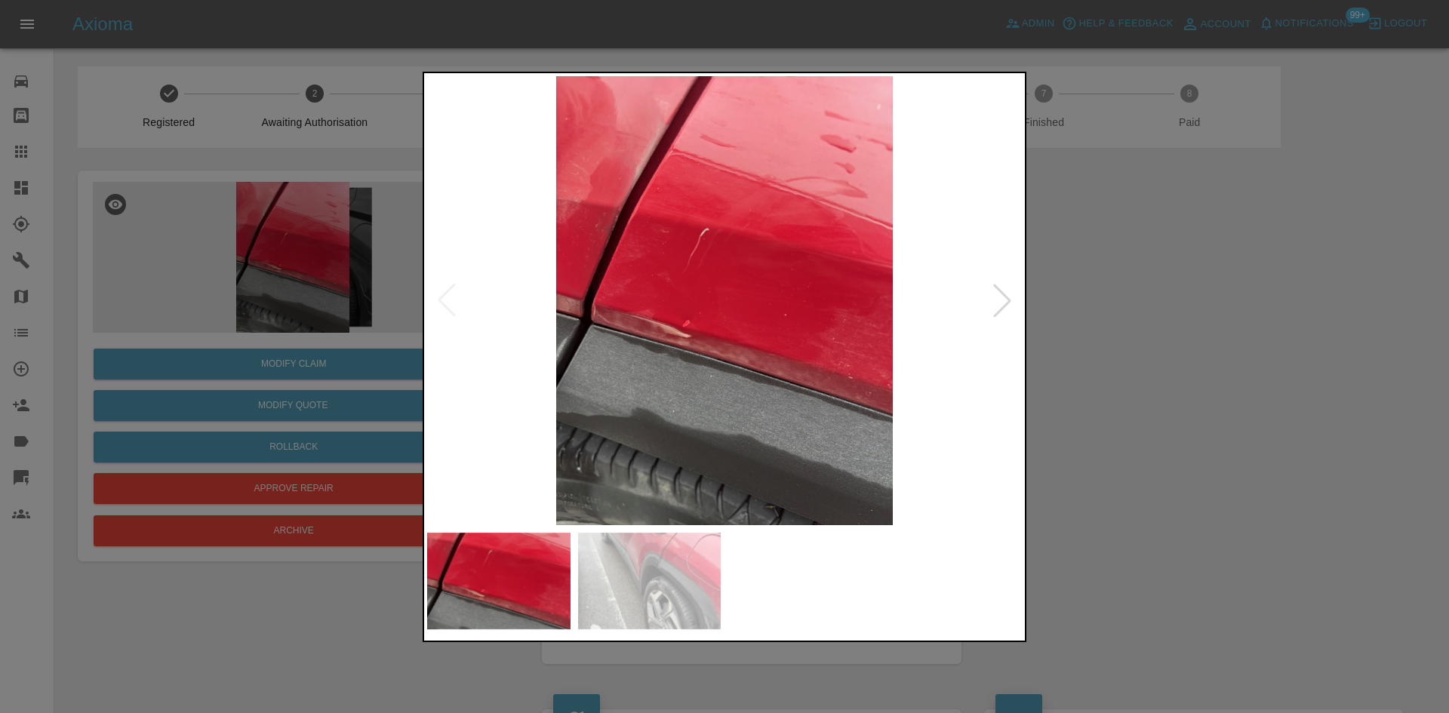
click at [690, 267] on img at bounding box center [724, 300] width 595 height 449
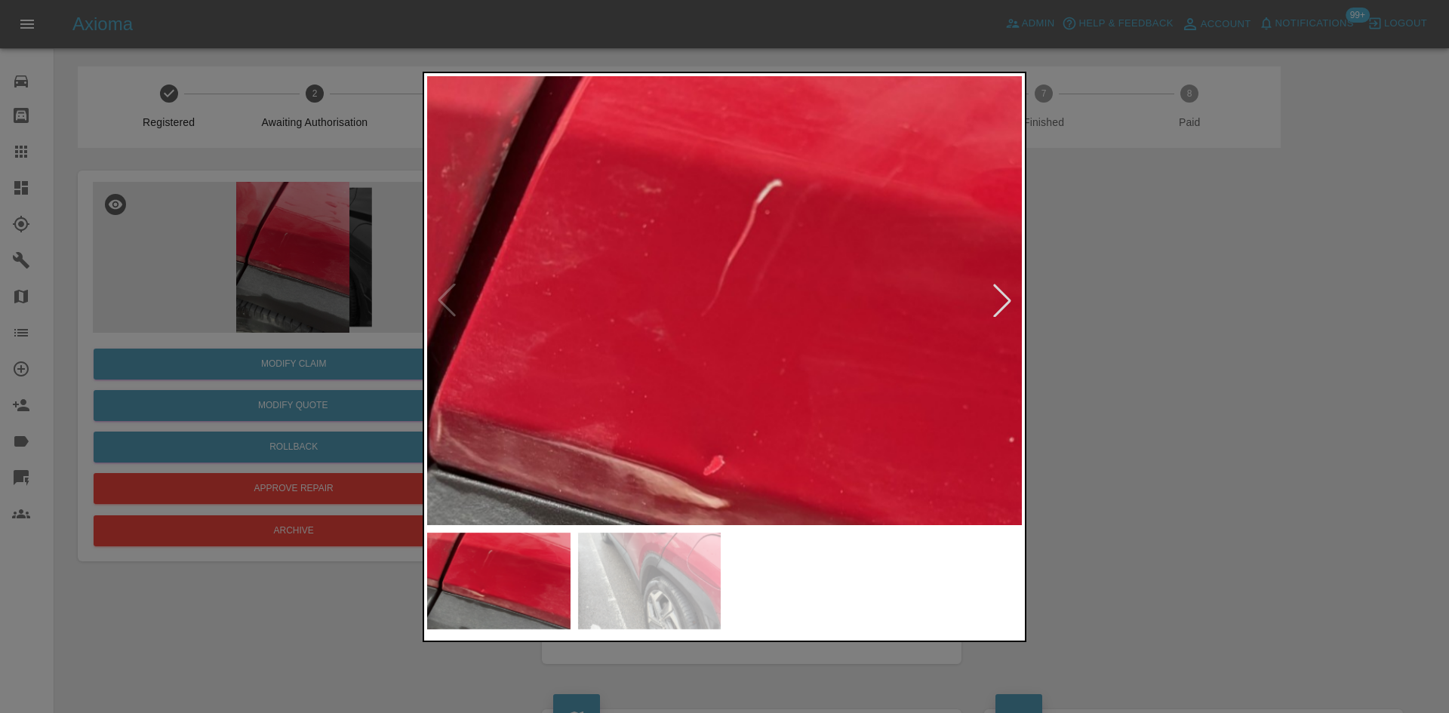
click at [710, 257] on img at bounding box center [829, 397] width 1784 height 1348
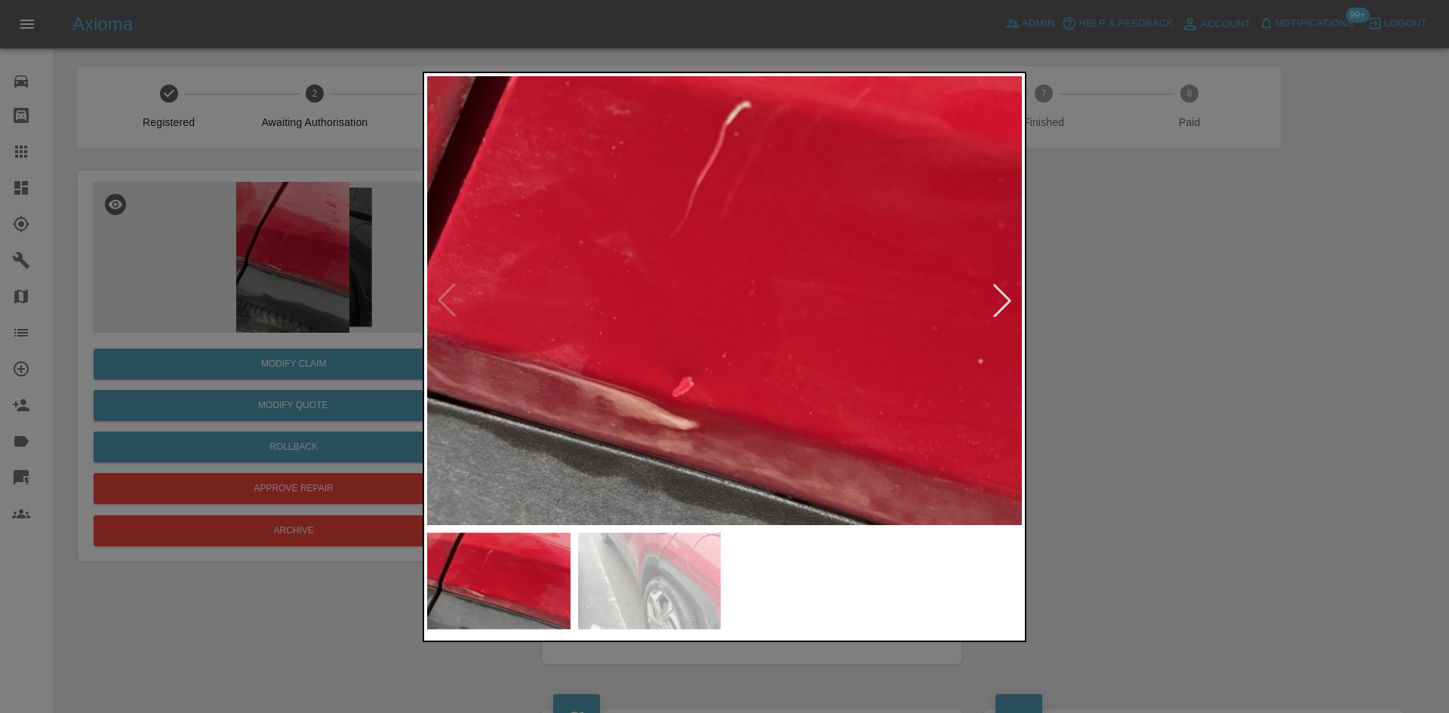
click at [1197, 313] on div at bounding box center [724, 356] width 1449 height 713
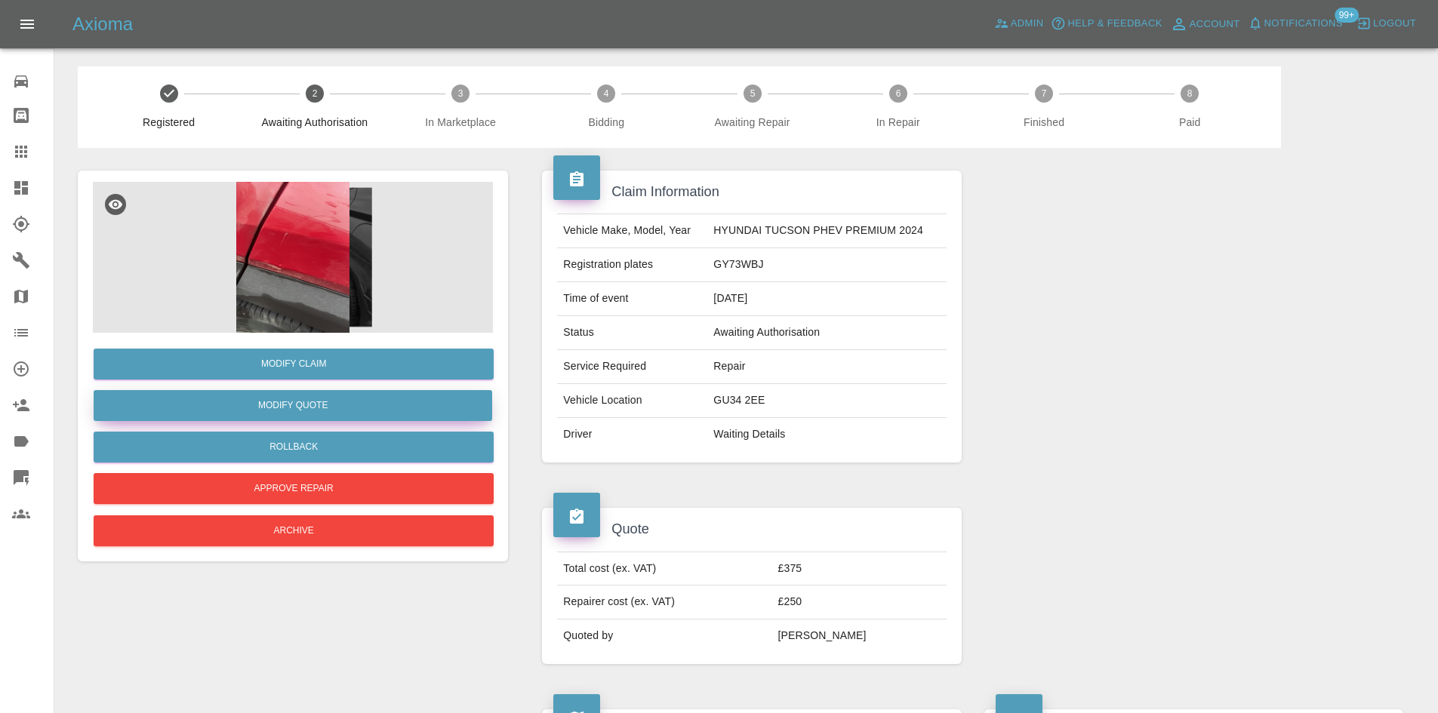
click at [304, 409] on button "Modify Quote" at bounding box center [293, 405] width 399 height 31
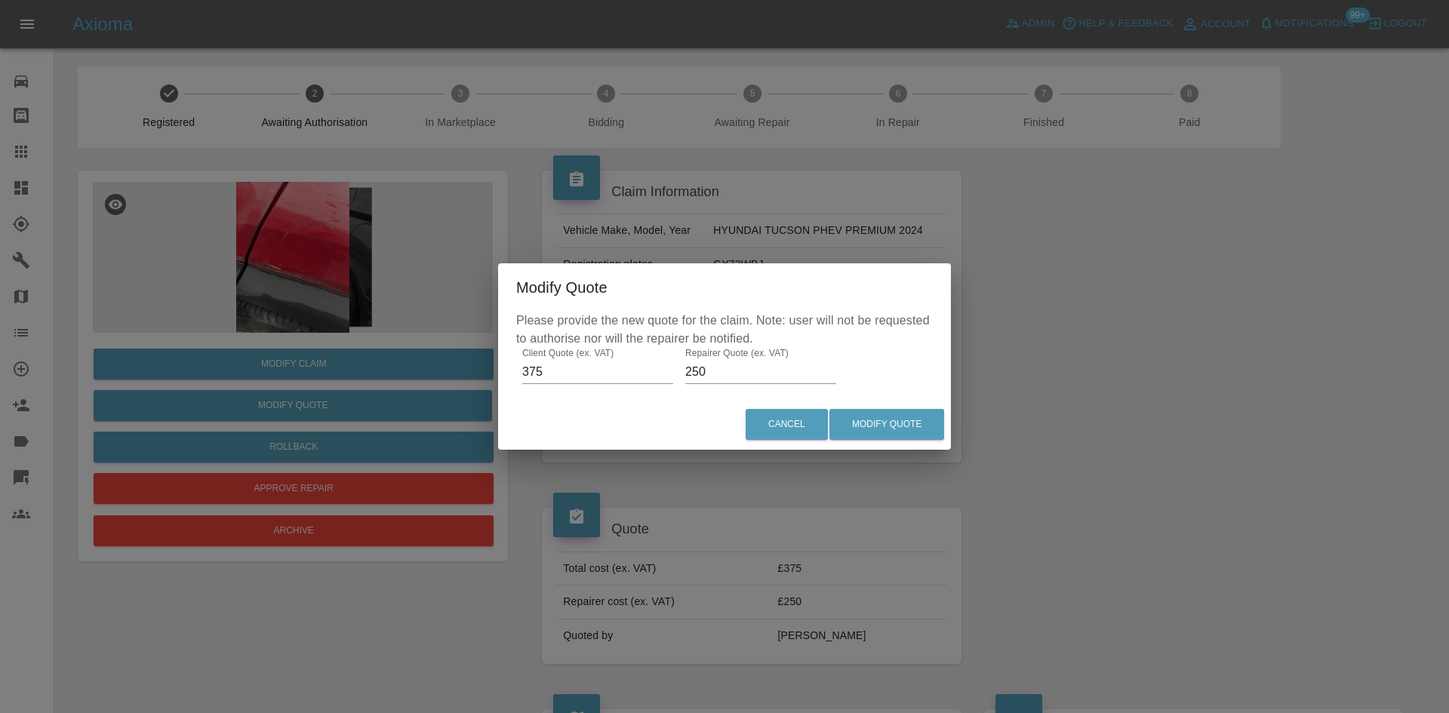
click at [762, 371] on input "250" at bounding box center [760, 372] width 151 height 24
type input "300"
click at [944, 425] on button "Modify Quote" at bounding box center [887, 424] width 115 height 31
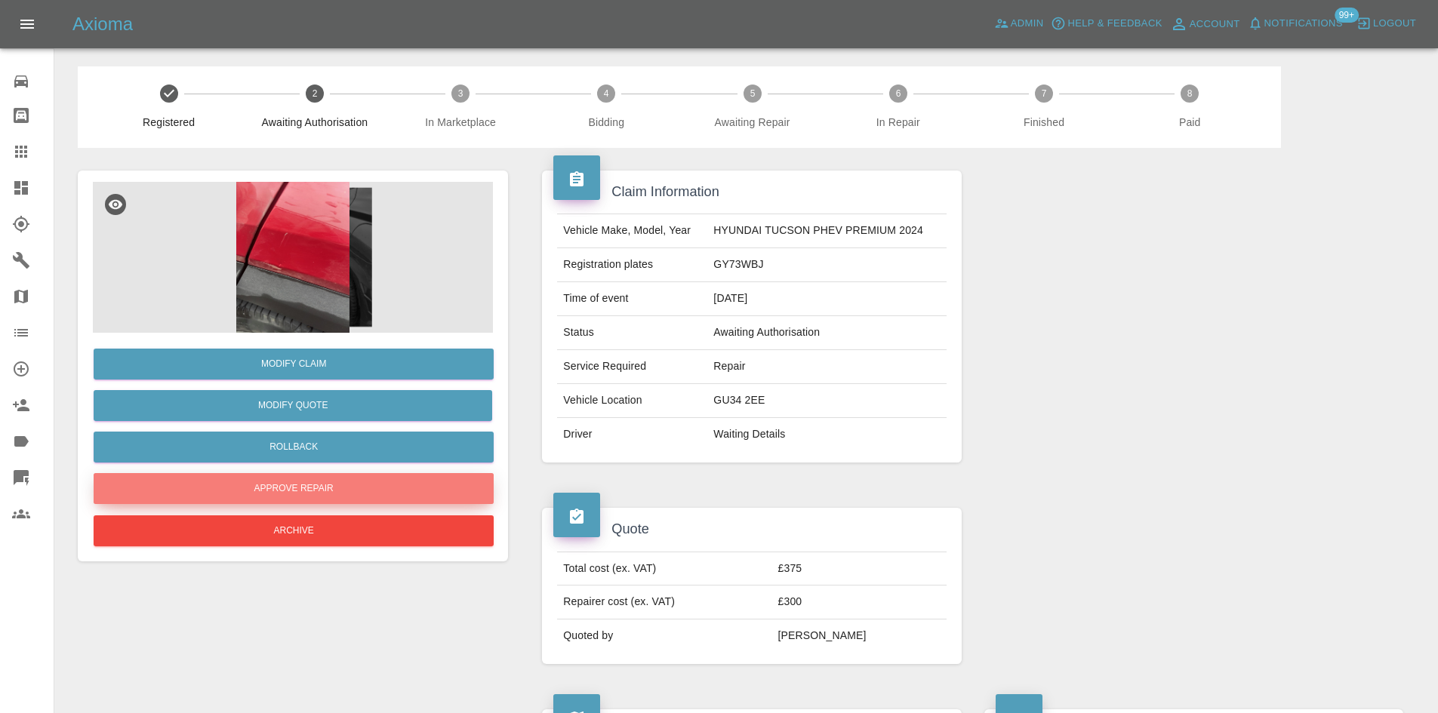
click at [277, 474] on button "Approve Repair" at bounding box center [294, 488] width 400 height 31
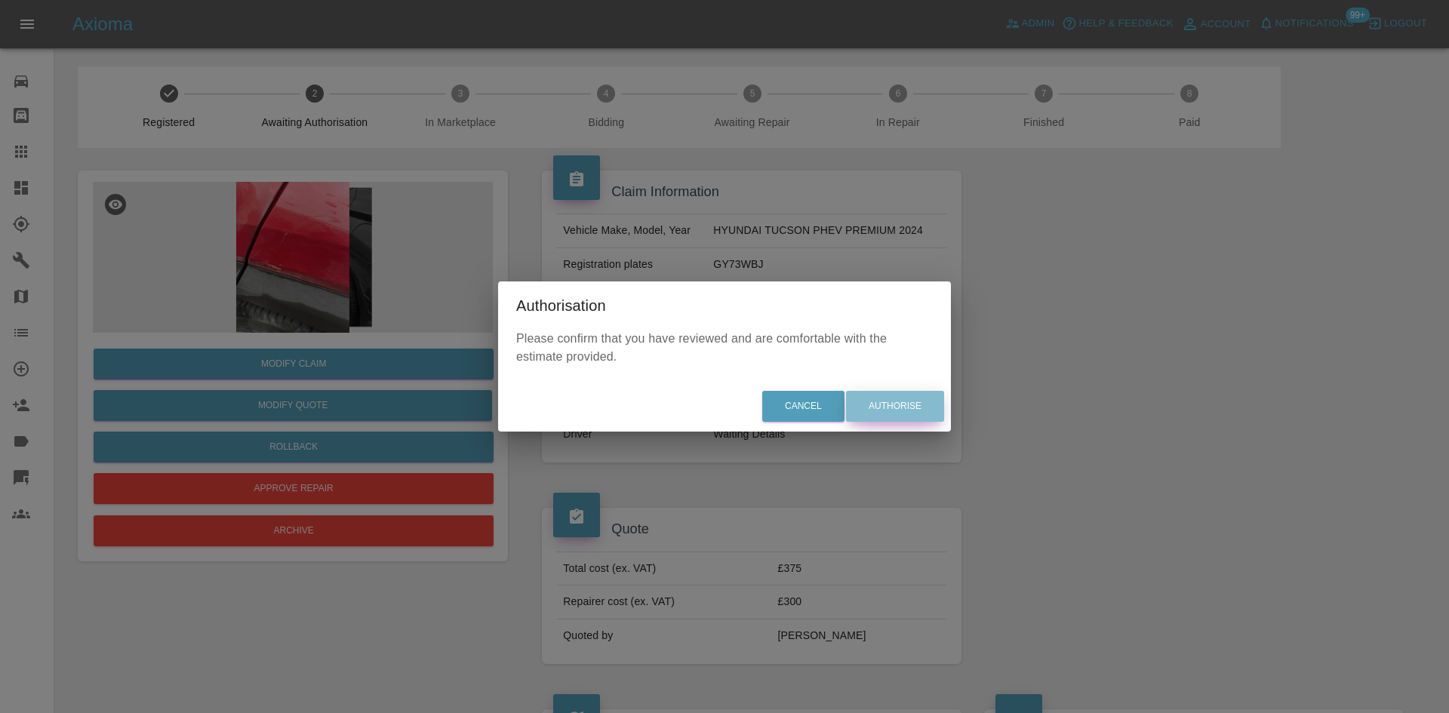
click at [885, 401] on button "Authorise" at bounding box center [895, 406] width 98 height 31
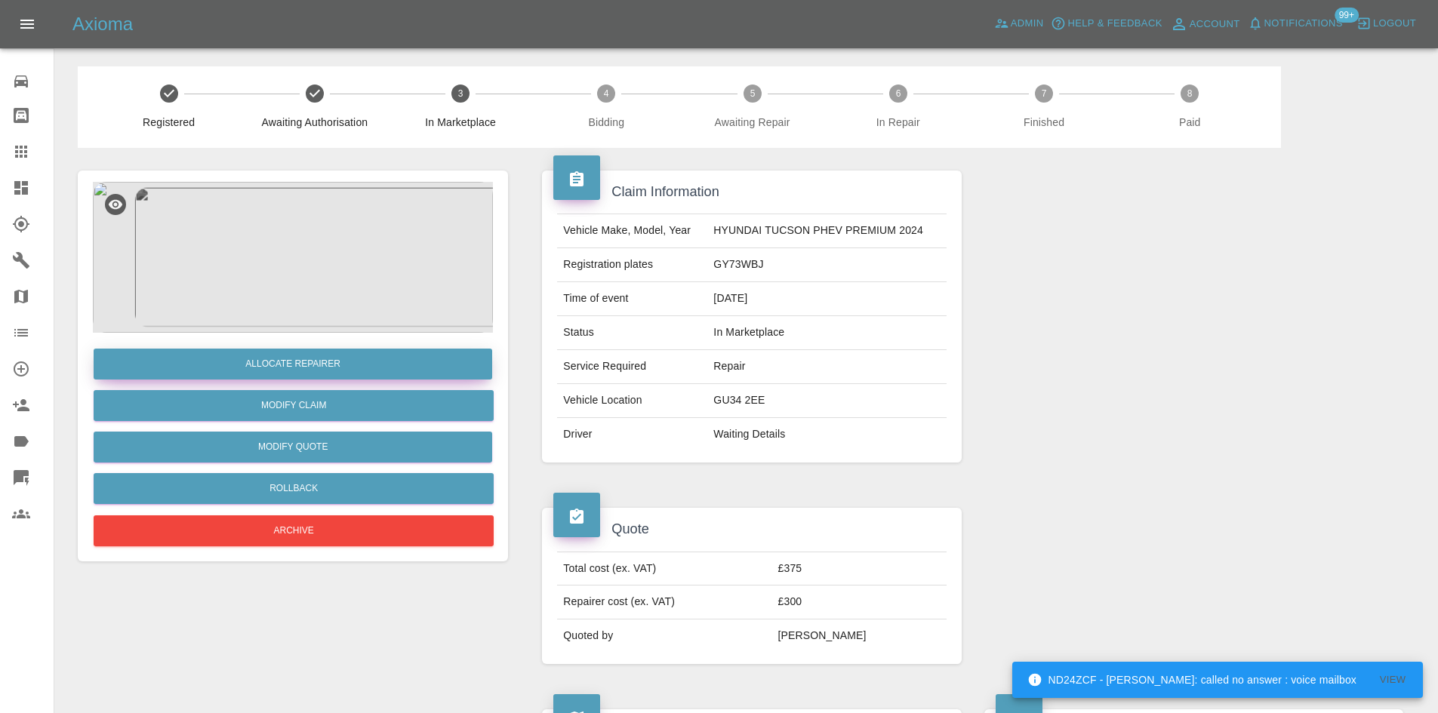
click at [328, 362] on button "Allocate Repairer" at bounding box center [293, 364] width 399 height 31
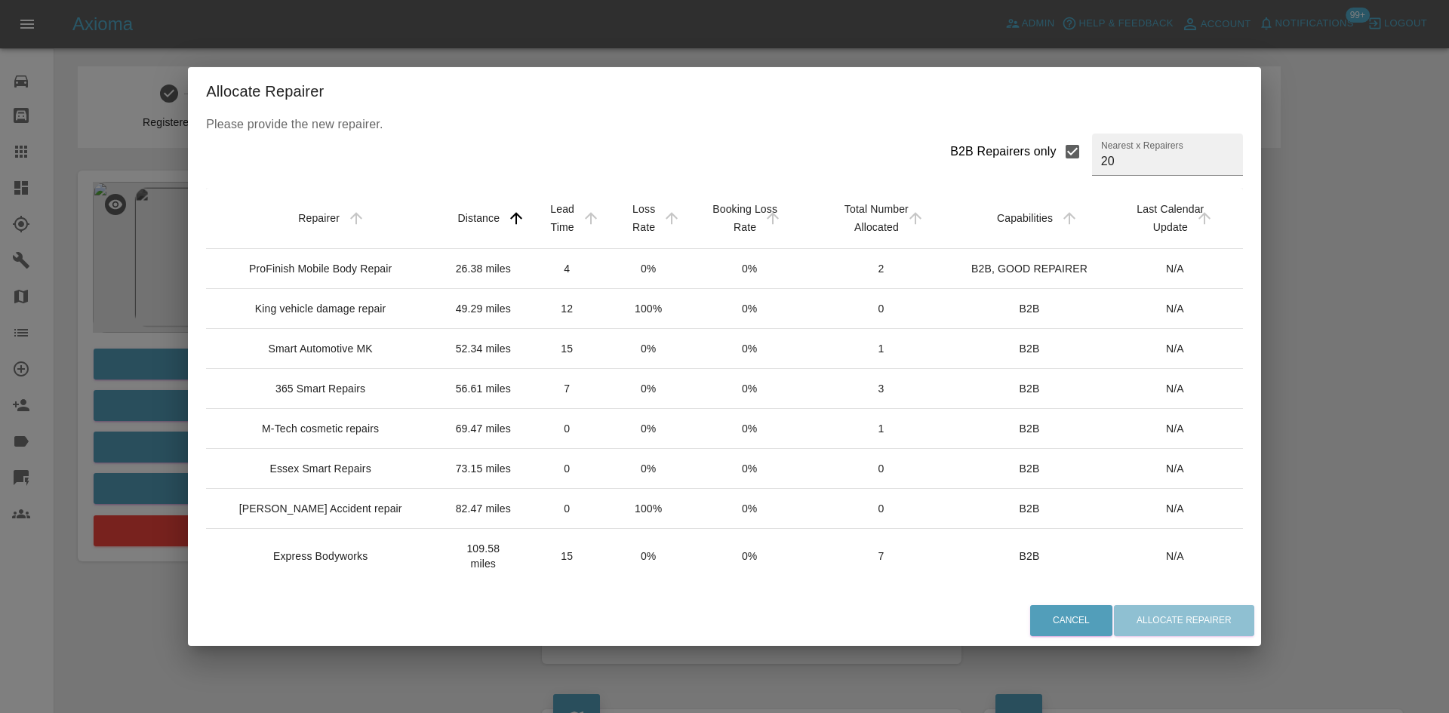
click at [498, 303] on tbody "ProFinish Mobile Body Repair 26.38 miles 4 0% 0% 2 B2B, GOOD REPAIRER N/A King …" at bounding box center [724, 609] width 1036 height 721
click at [526, 288] on td "4" at bounding box center [567, 269] width 82 height 40
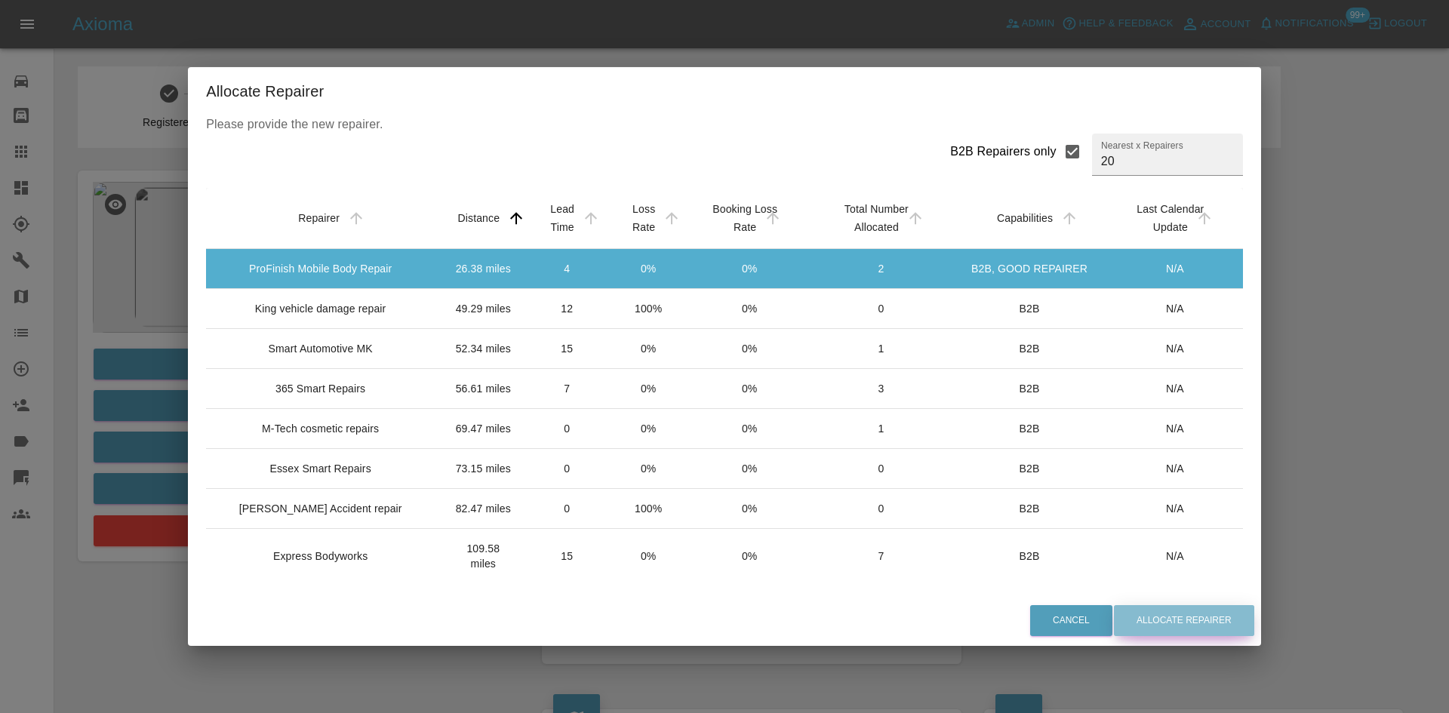
click at [1125, 626] on button "Allocate Repairer" at bounding box center [1184, 620] width 140 height 31
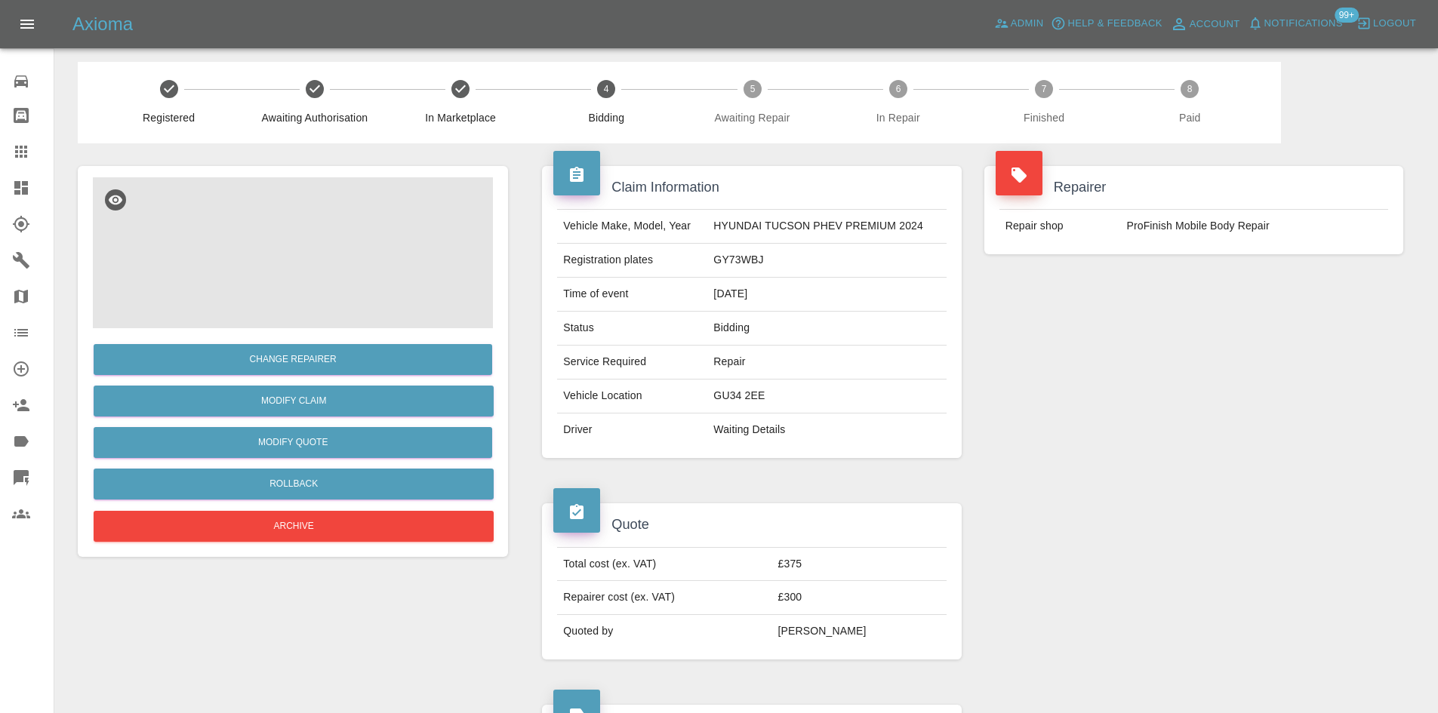
scroll to position [151, 0]
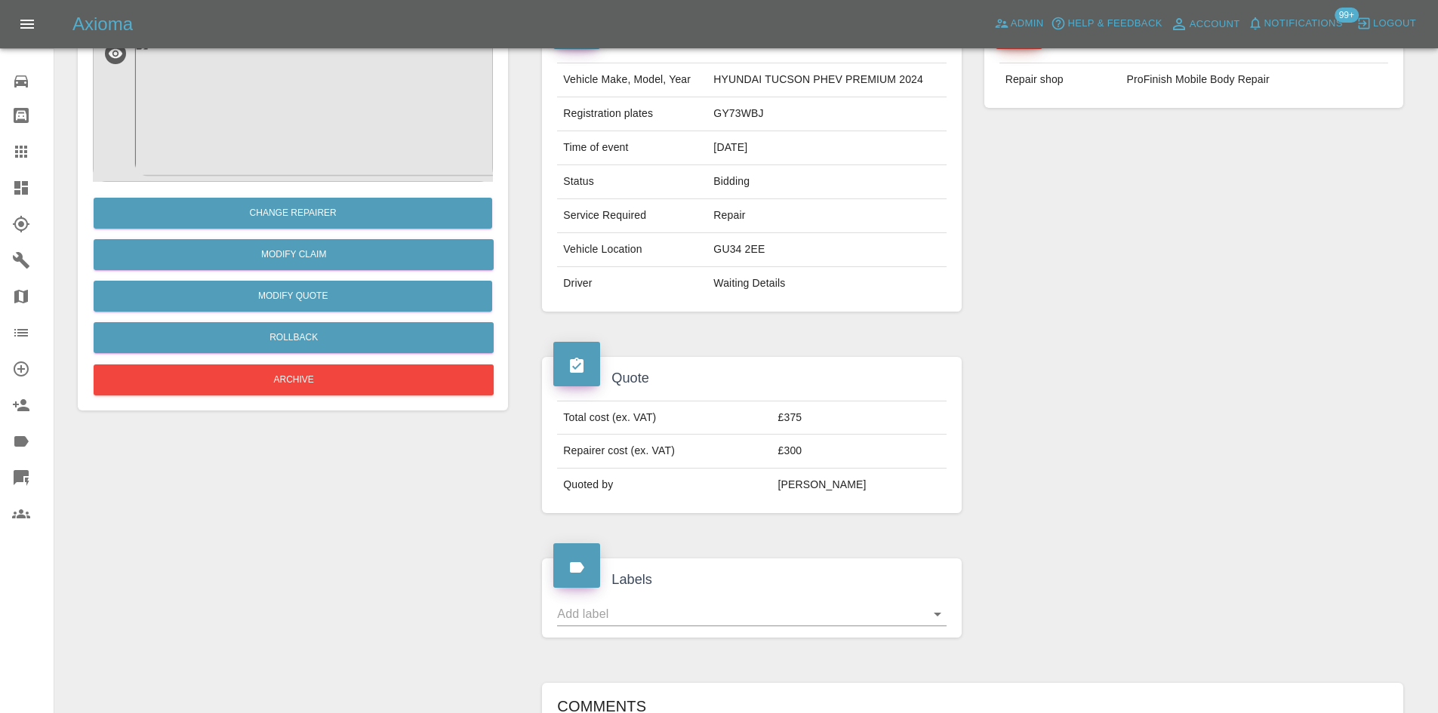
click at [349, 132] on img at bounding box center [293, 106] width 400 height 151
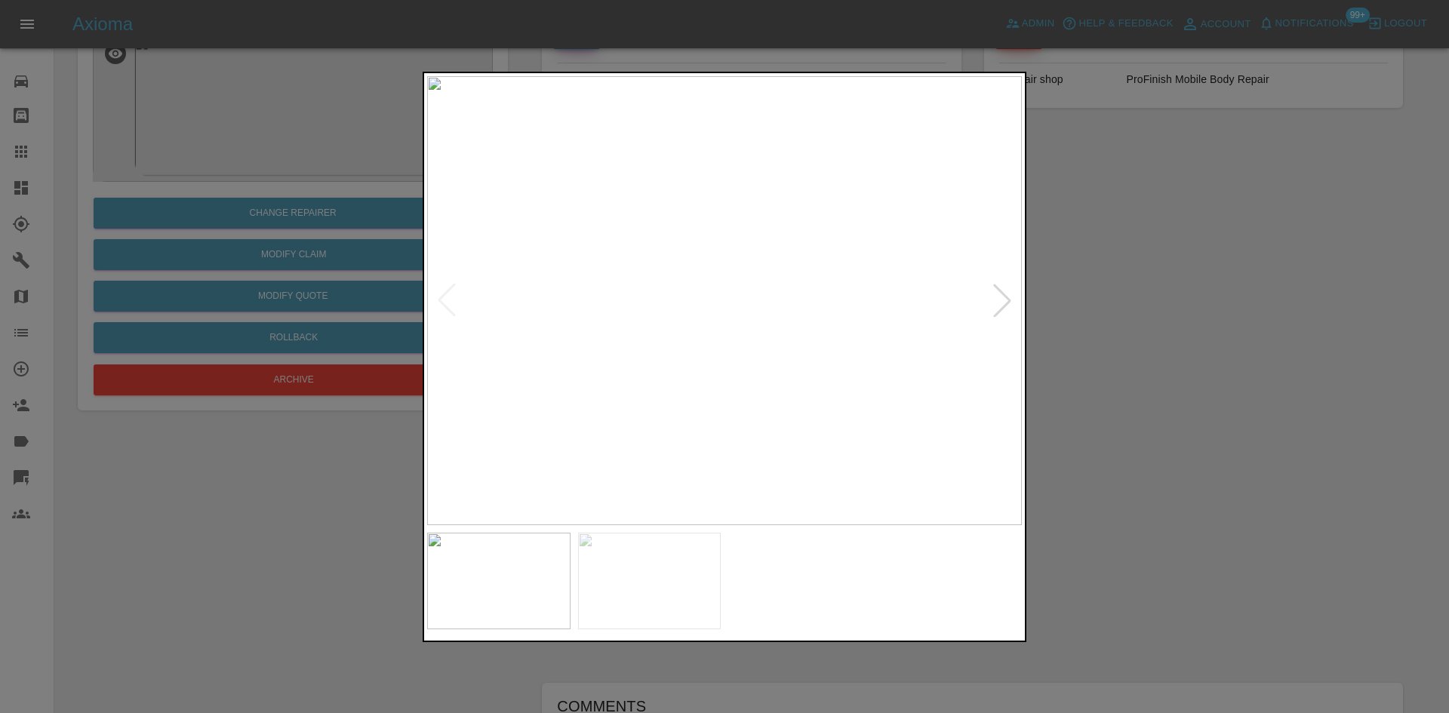
click at [995, 291] on div at bounding box center [1002, 300] width 33 height 33
drag, startPoint x: 1151, startPoint y: 346, endPoint x: 1142, endPoint y: 377, distance: 32.2
click at [1153, 353] on div at bounding box center [724, 356] width 1449 height 713
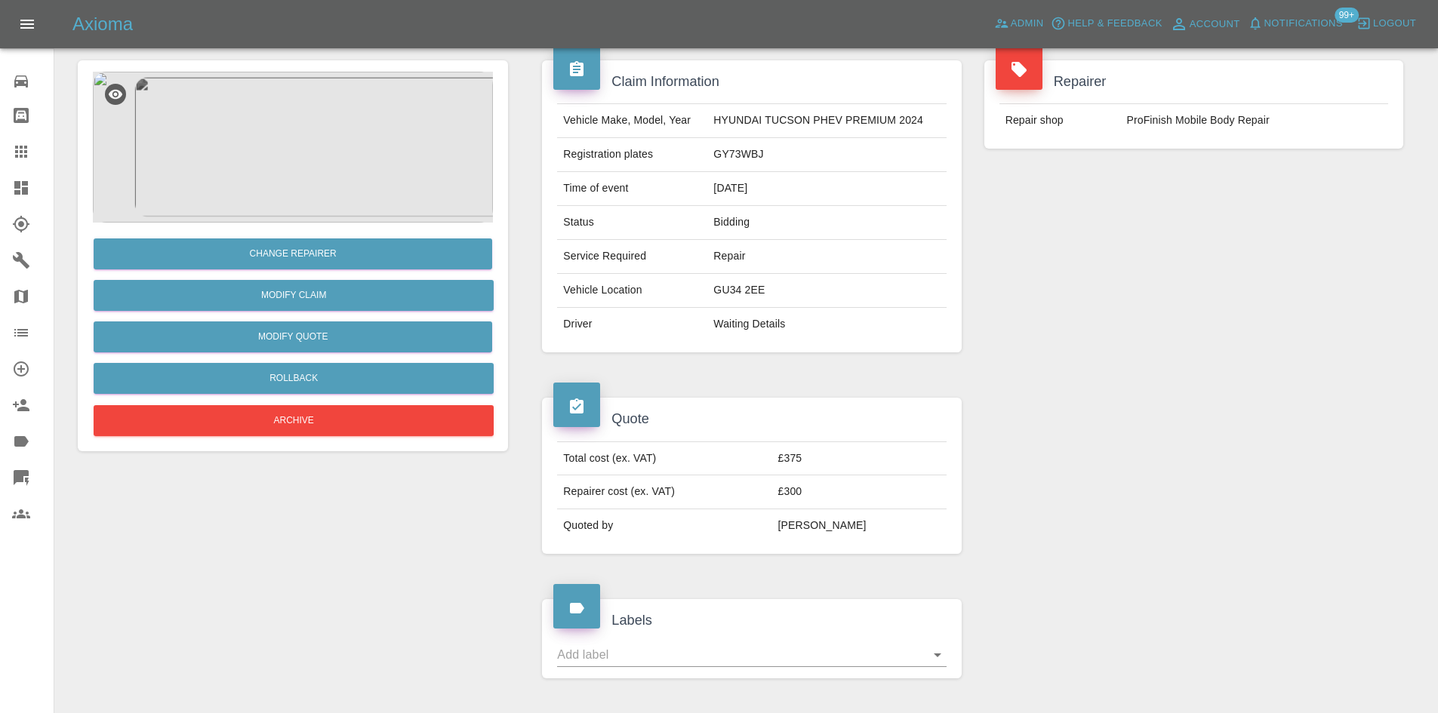
scroll to position [0, 0]
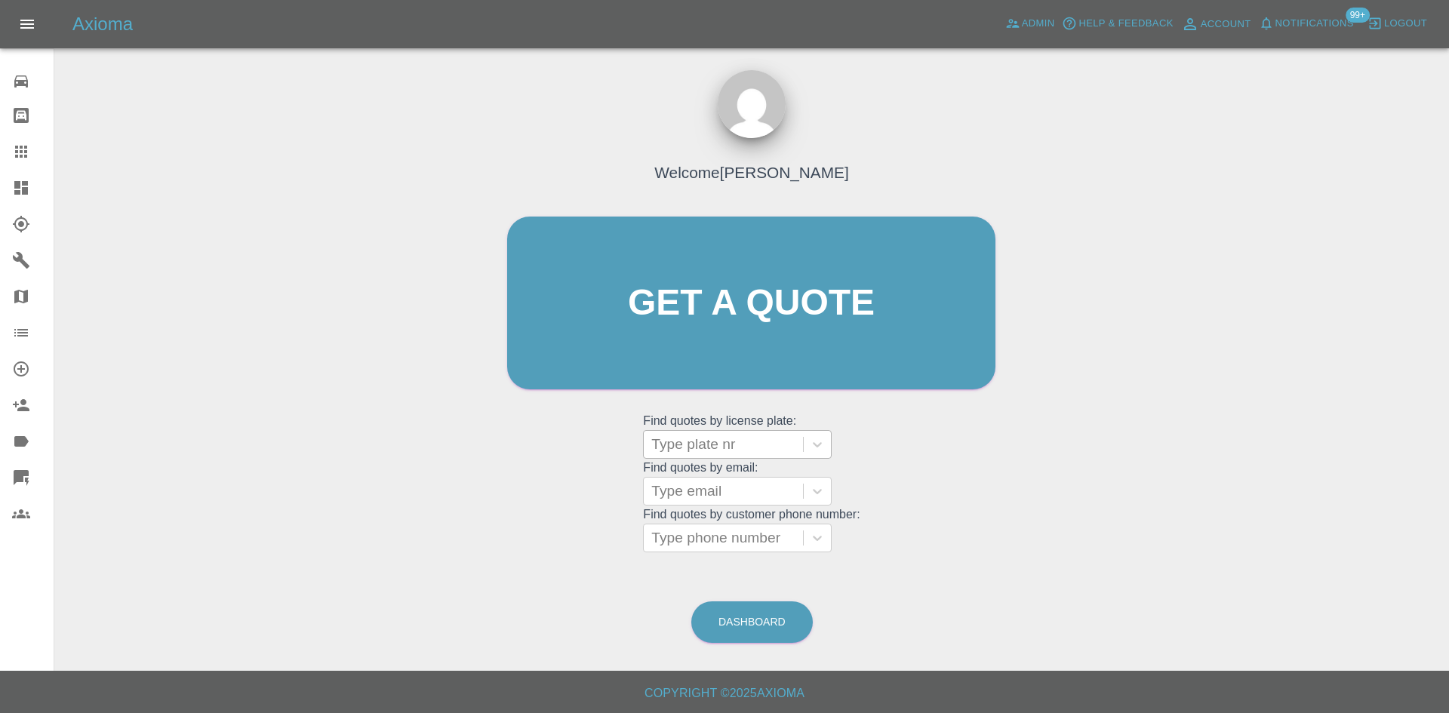
click at [732, 439] on div at bounding box center [723, 444] width 144 height 21
paste input "R77RVT"
type input "R77RVT"
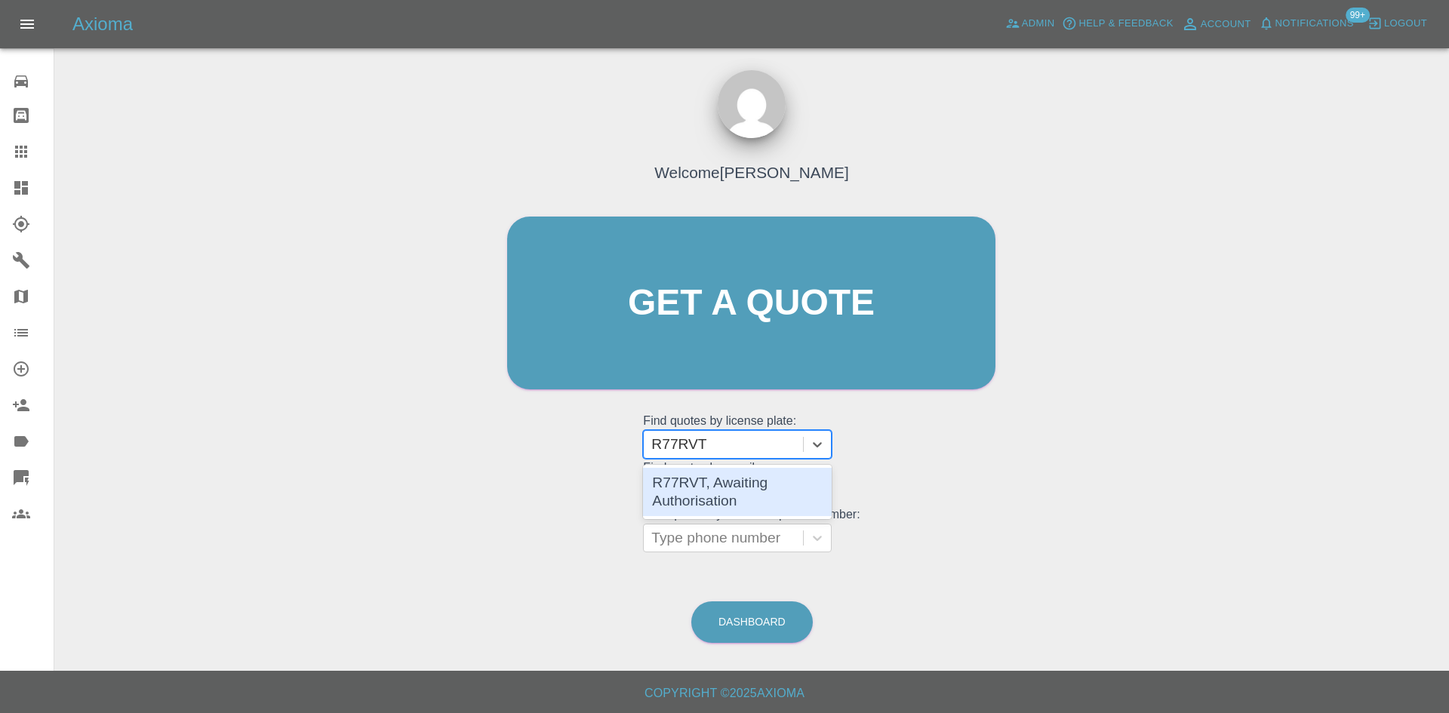
click at [736, 487] on div "R77RVT, Awaiting Authorisation" at bounding box center [737, 492] width 189 height 48
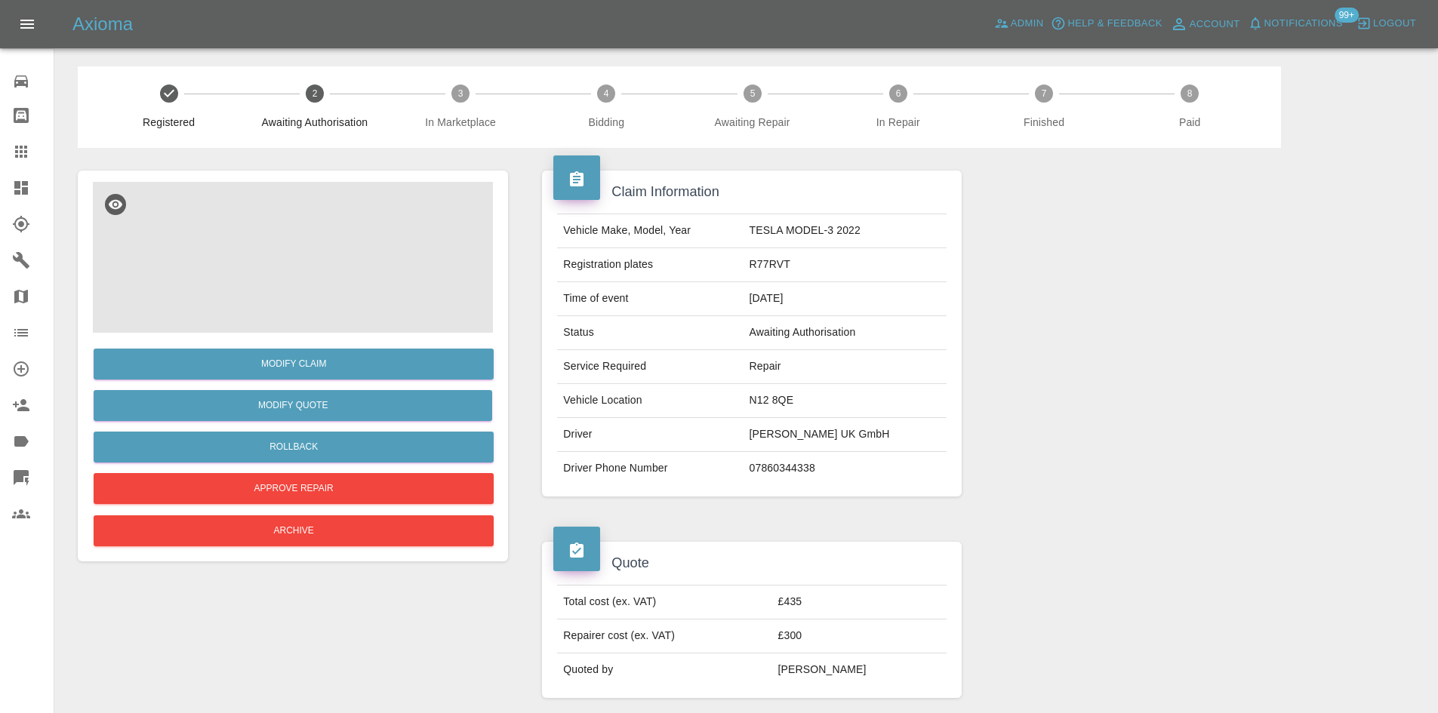
click at [792, 399] on td "N12 8QE" at bounding box center [845, 401] width 203 height 34
click at [794, 397] on td "N12 8QE" at bounding box center [845, 401] width 203 height 34
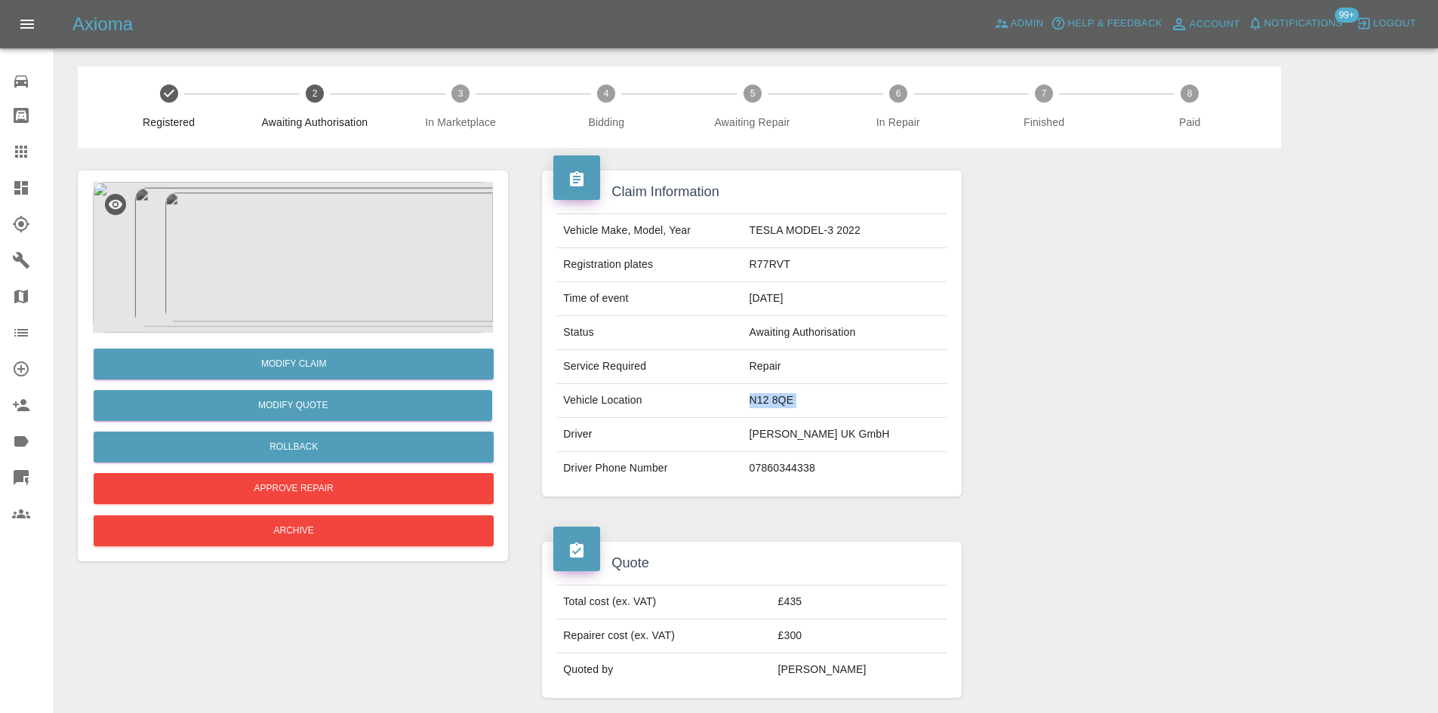
click at [794, 397] on td "N12 8QE" at bounding box center [845, 401] width 203 height 34
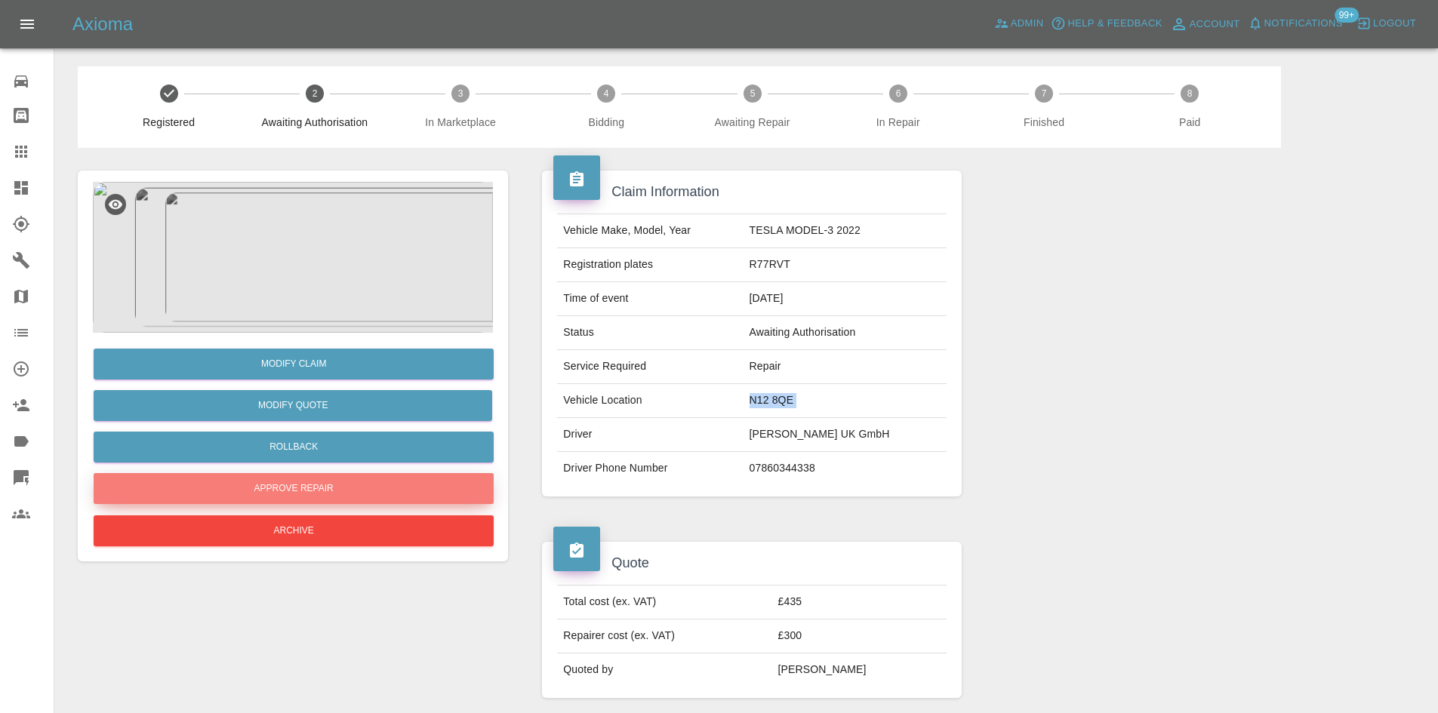
click at [300, 497] on button "Approve Repair" at bounding box center [294, 488] width 400 height 31
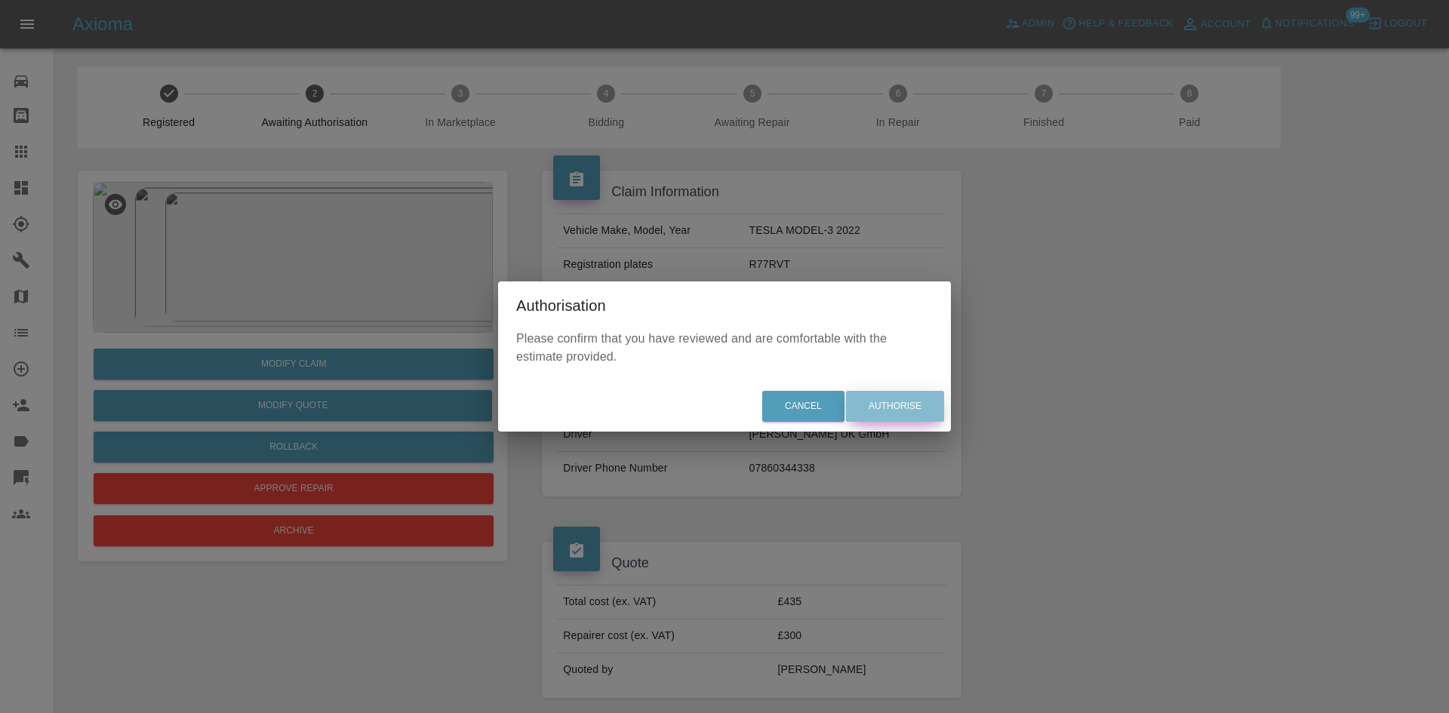
click at [880, 407] on button "Authorise" at bounding box center [895, 406] width 98 height 31
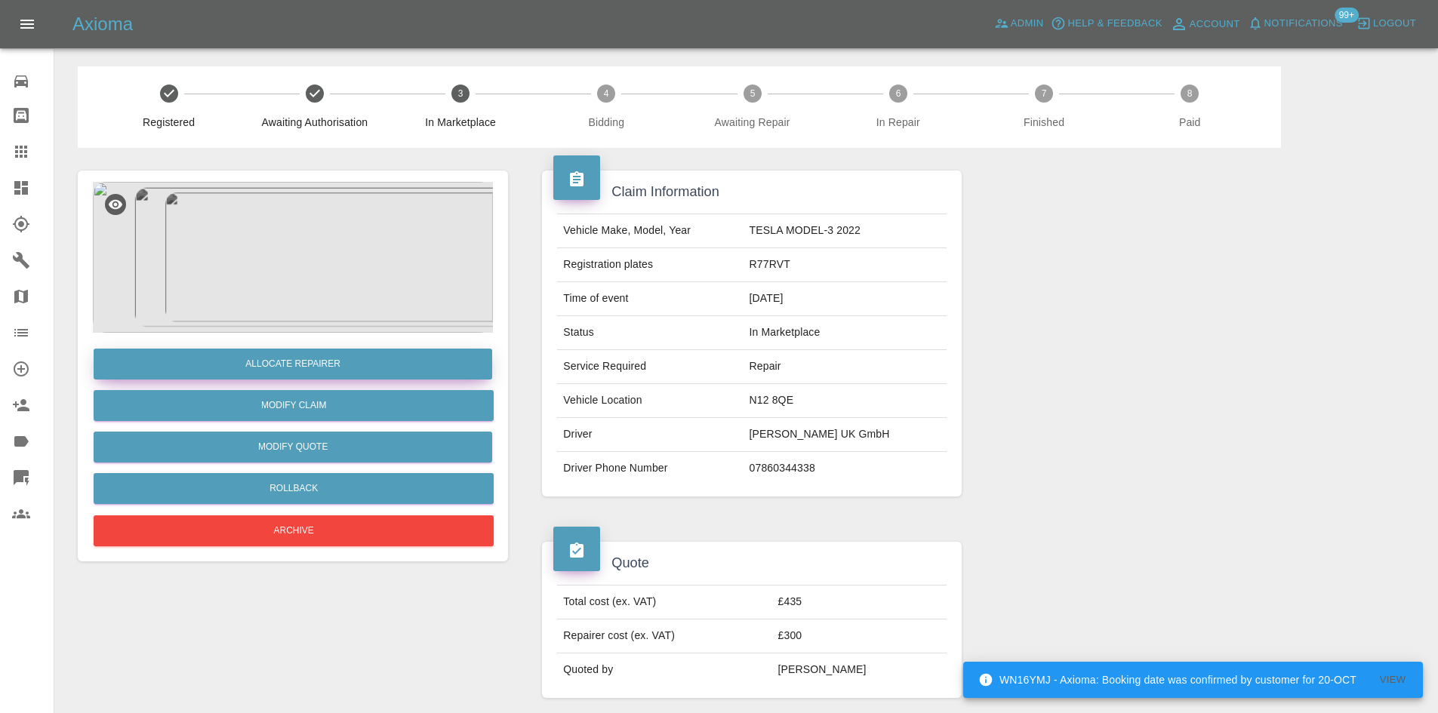
click at [303, 356] on button "Allocate Repairer" at bounding box center [293, 364] width 399 height 31
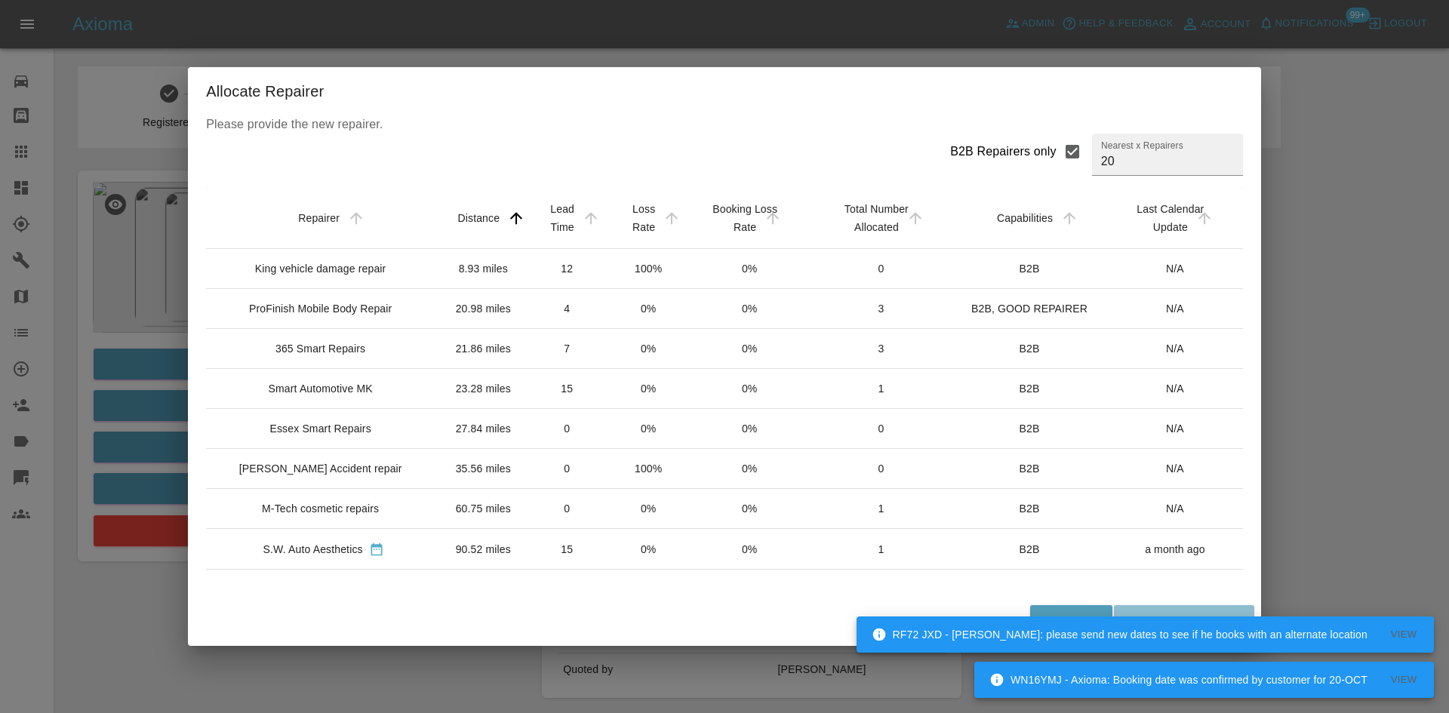
click at [543, 369] on td "7" at bounding box center [567, 349] width 82 height 40
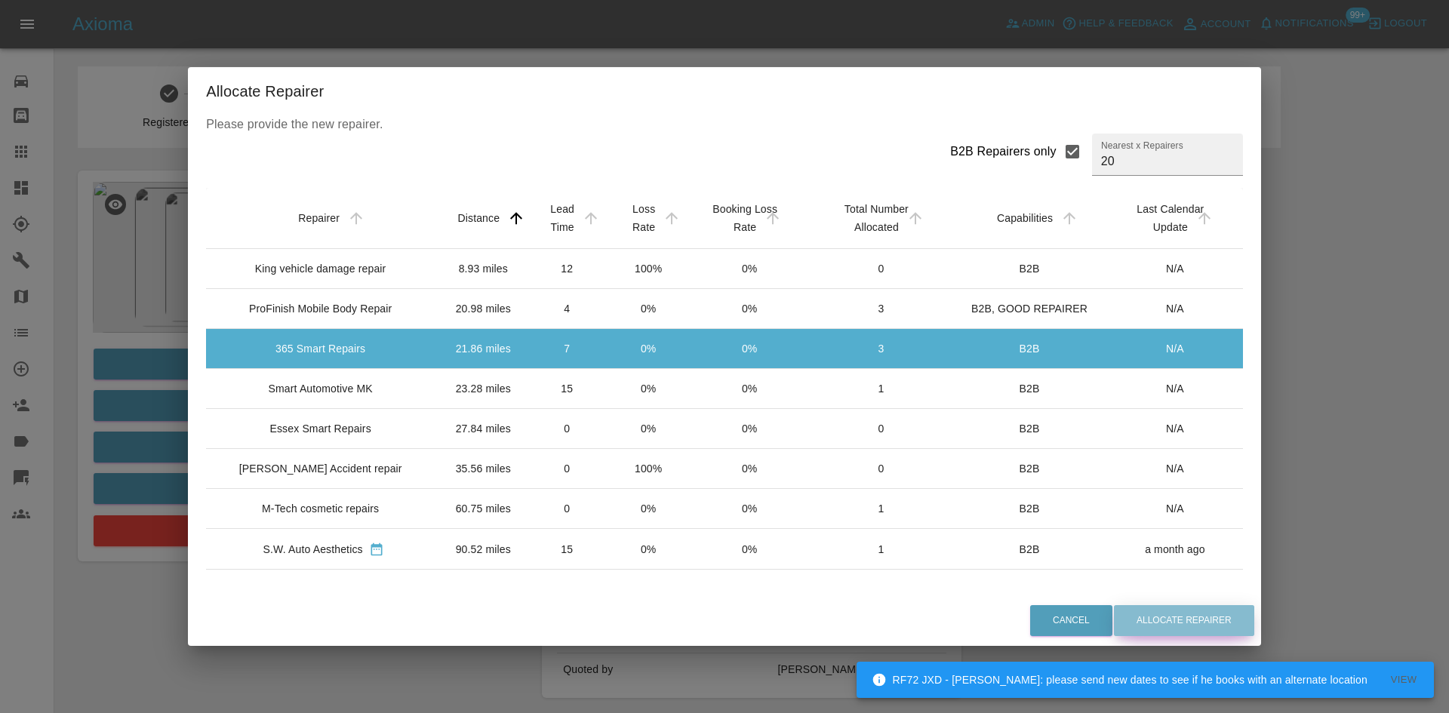
click at [1191, 617] on button "Allocate Repairer" at bounding box center [1184, 620] width 140 height 31
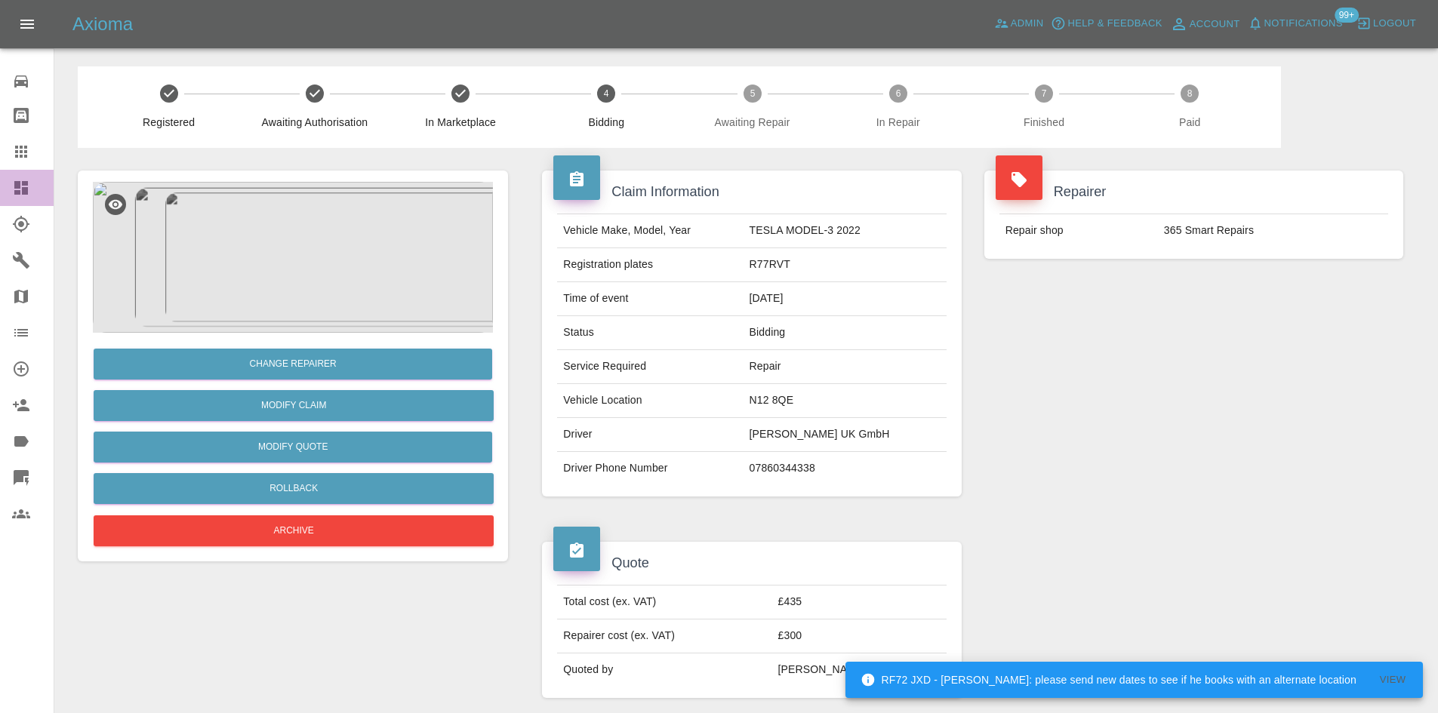
click at [24, 189] on icon at bounding box center [21, 188] width 14 height 14
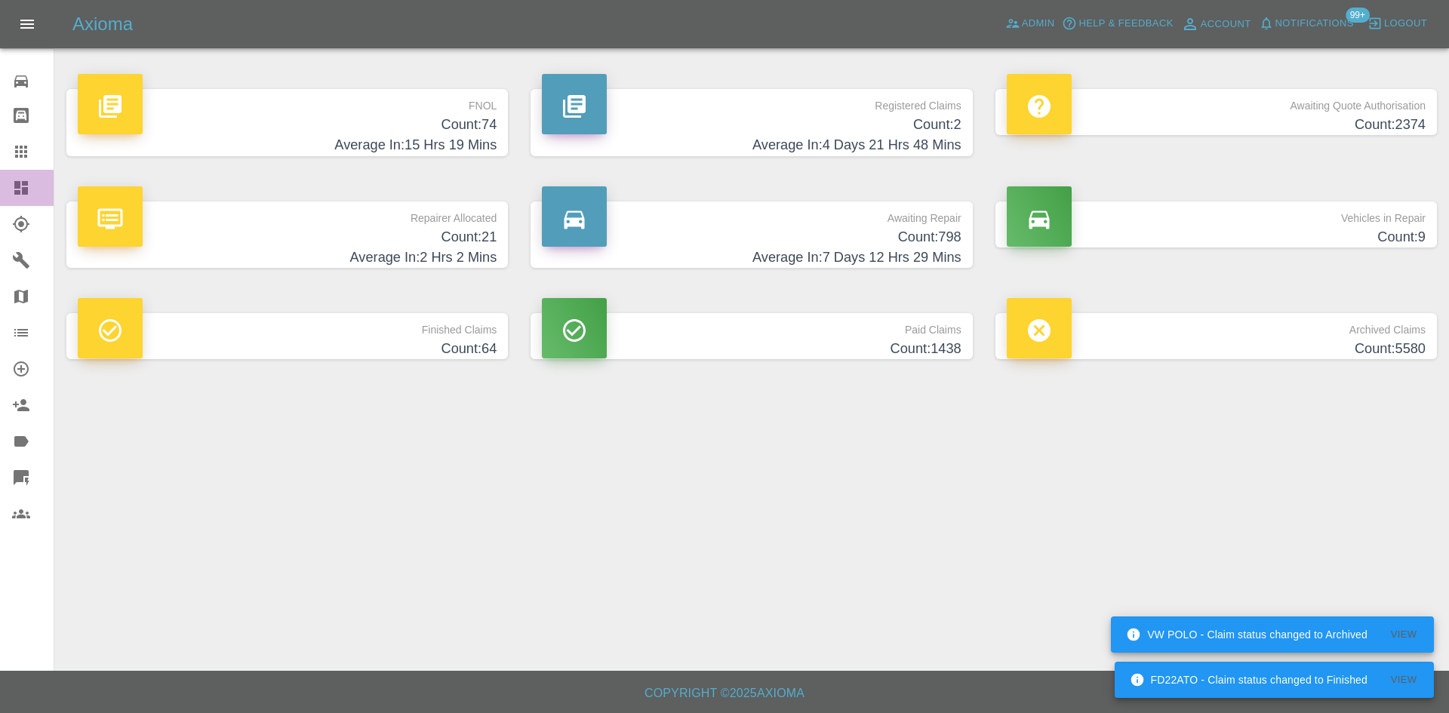
click at [6, 186] on link "Dashboard" at bounding box center [27, 188] width 54 height 36
click at [25, 190] on icon at bounding box center [21, 188] width 14 height 14
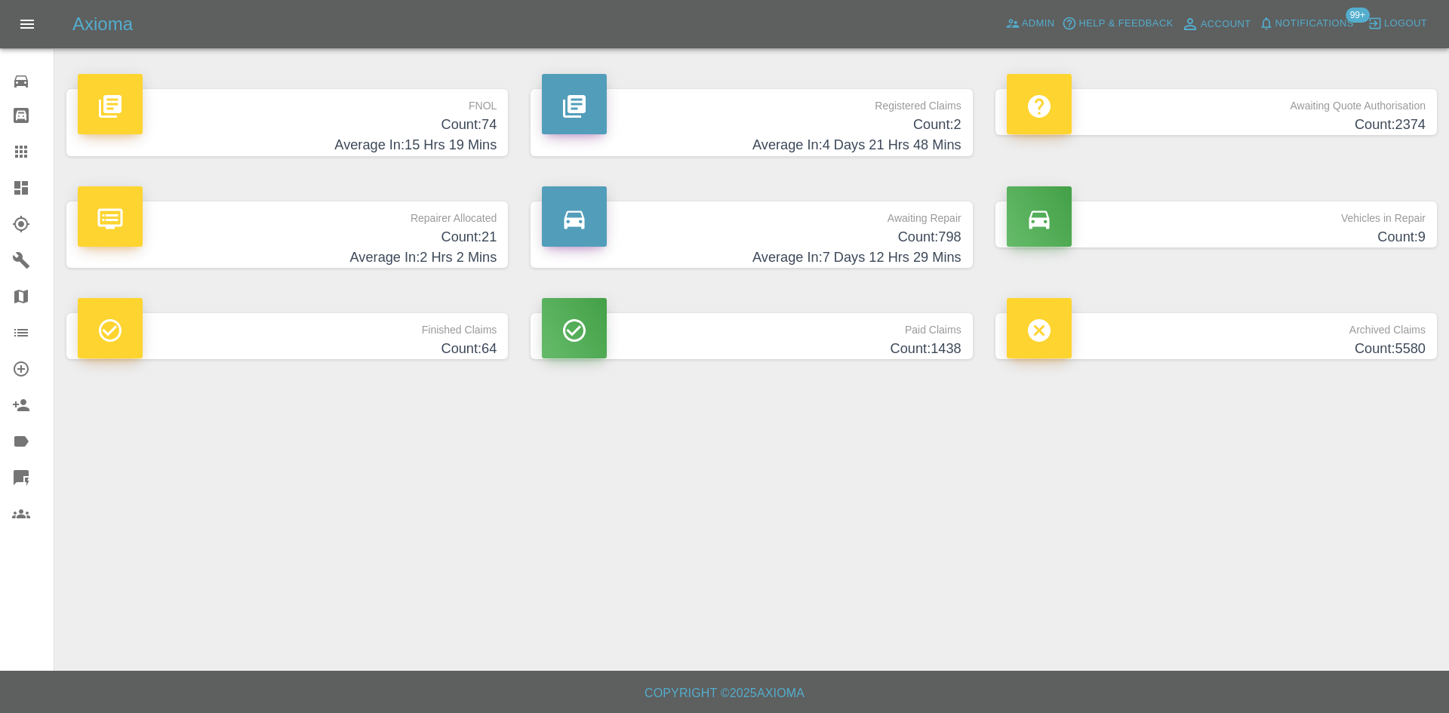
click at [451, 129] on h4 "Count: 74" at bounding box center [287, 125] width 419 height 20
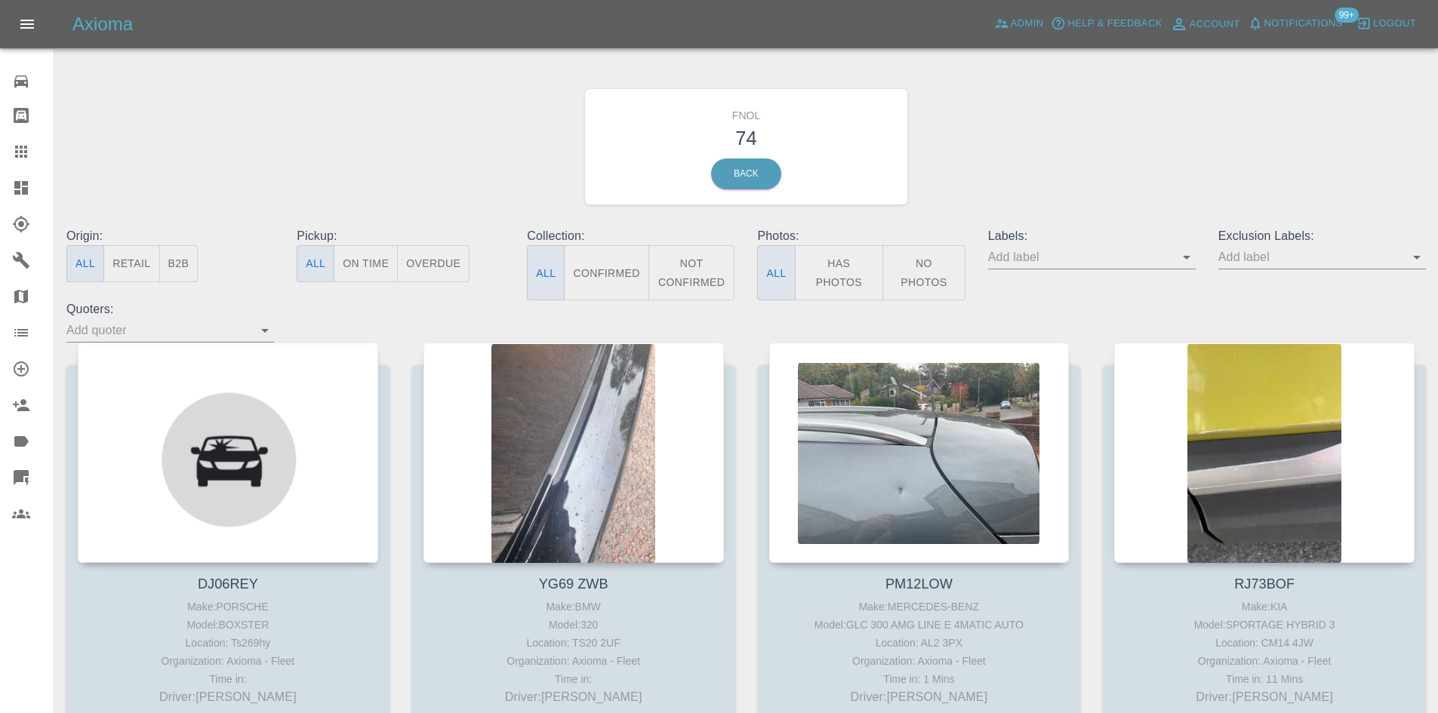
click at [1, 202] on link "Dashboard" at bounding box center [27, 188] width 54 height 36
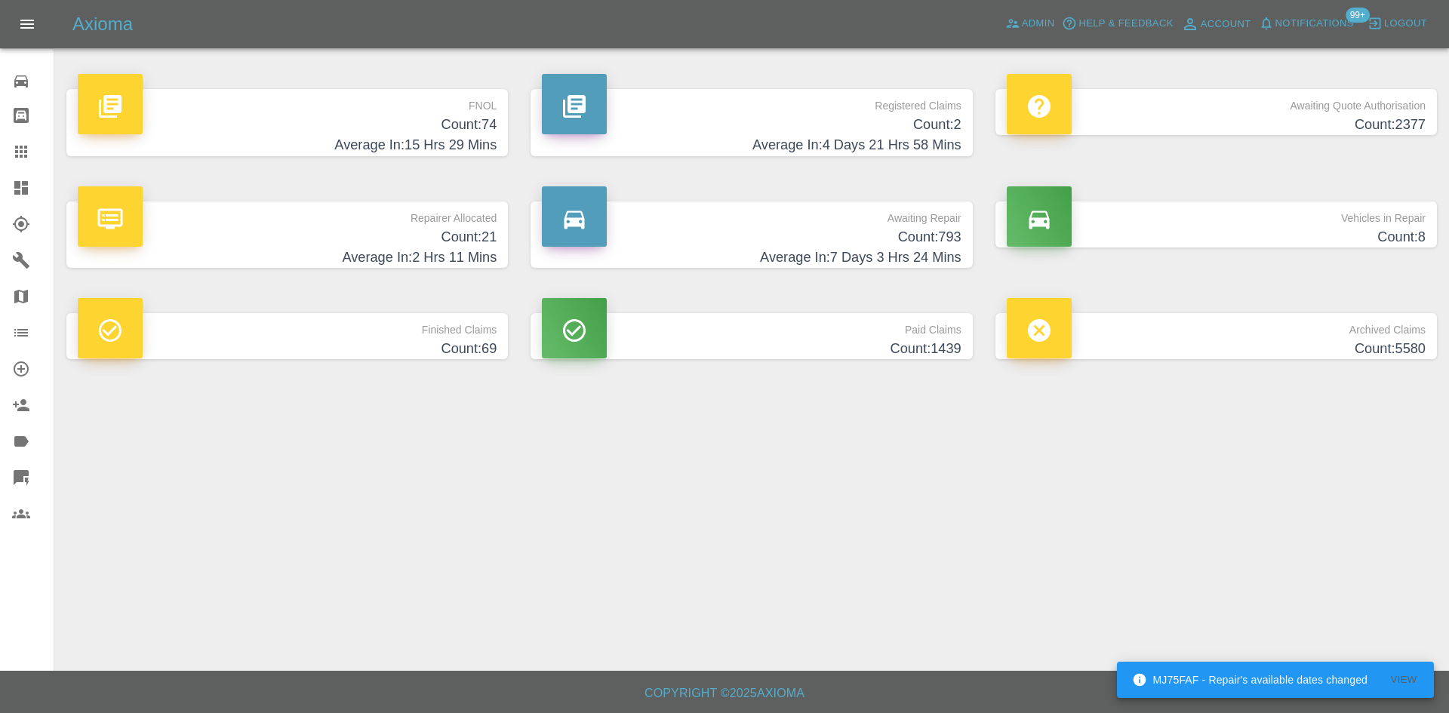
click at [18, 180] on icon at bounding box center [21, 188] width 18 height 18
click at [1056, 18] on link "Admin" at bounding box center [1030, 23] width 57 height 23
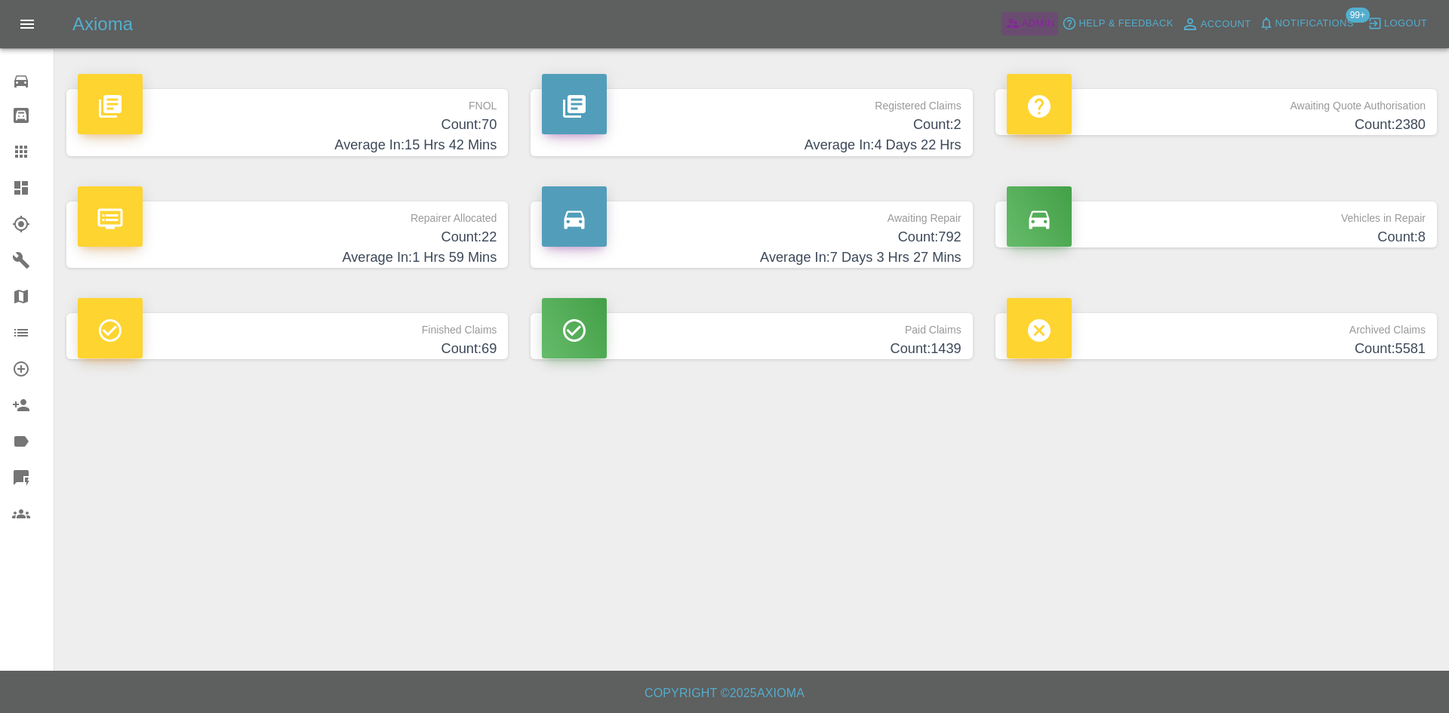
click at [1036, 20] on span "Admin" at bounding box center [1038, 23] width 33 height 17
